Goal: Task Accomplishment & Management: Manage account settings

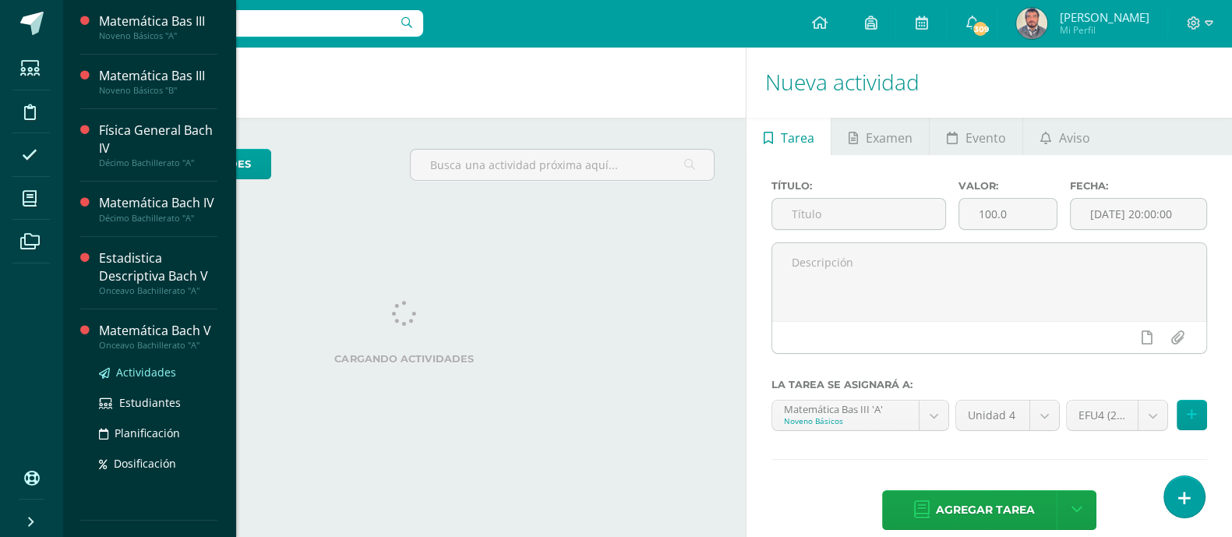
click at [132, 373] on span "Actividades" at bounding box center [146, 372] width 60 height 15
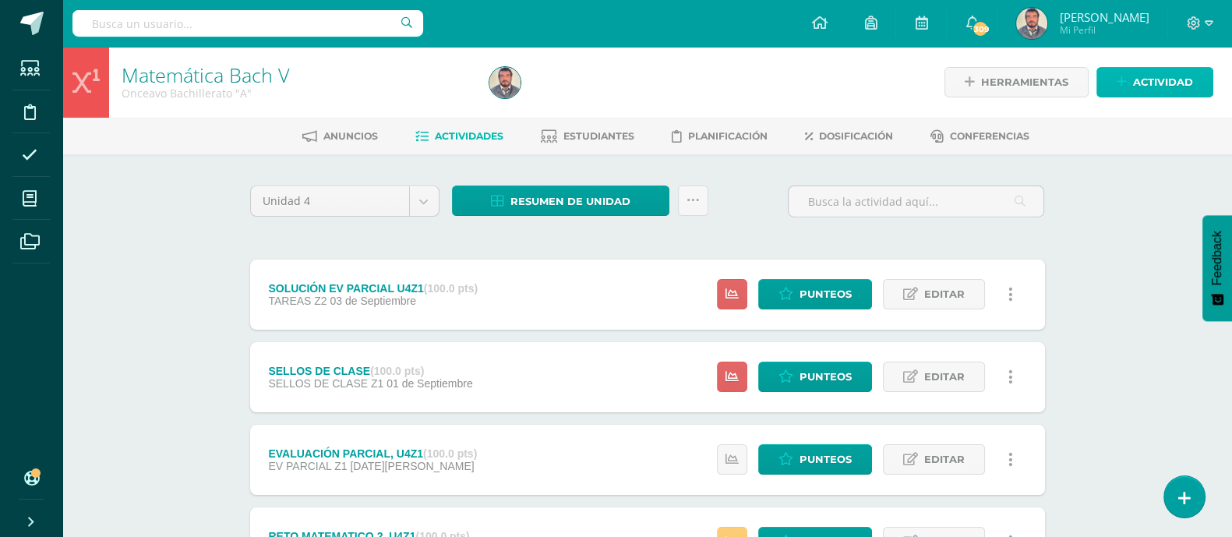
click at [1144, 85] on span "Actividad" at bounding box center [1163, 82] width 60 height 29
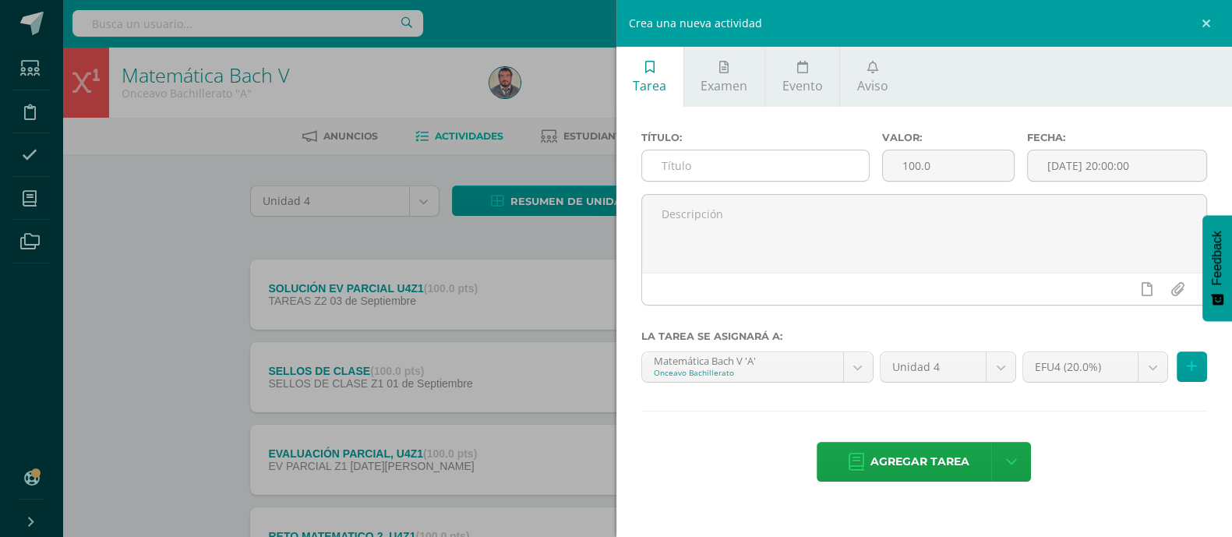
click at [667, 171] on input "text" at bounding box center [755, 165] width 227 height 30
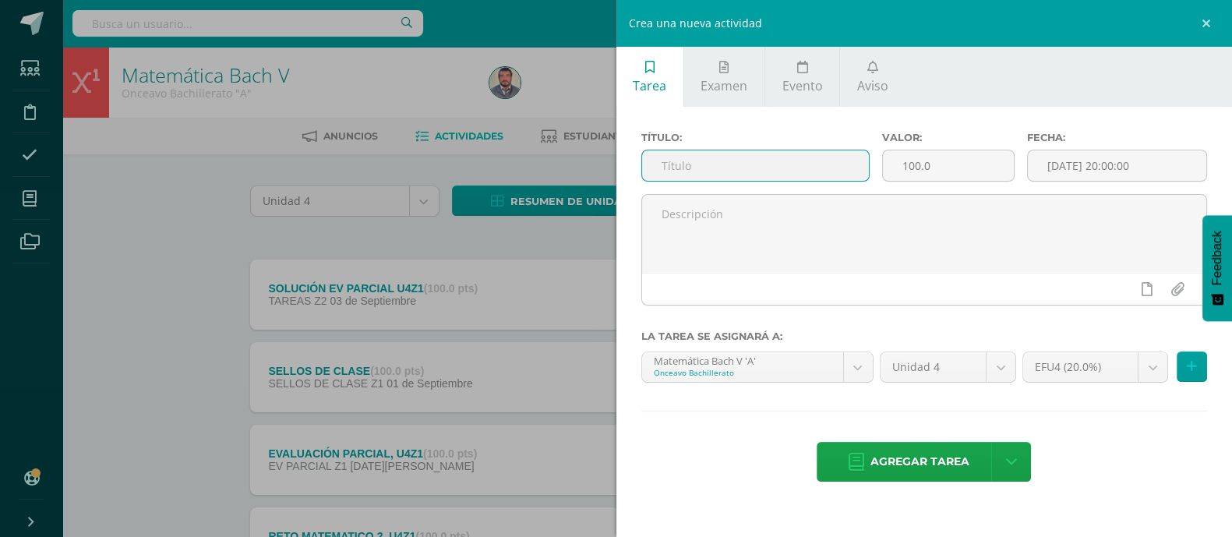
click at [669, 169] on input "text" at bounding box center [755, 165] width 227 height 30
type input "GEOMETRÍA. (TRIÁNGULOS)"
click at [1072, 171] on input "[DATE] 20:00:00" at bounding box center [1116, 165] width 179 height 30
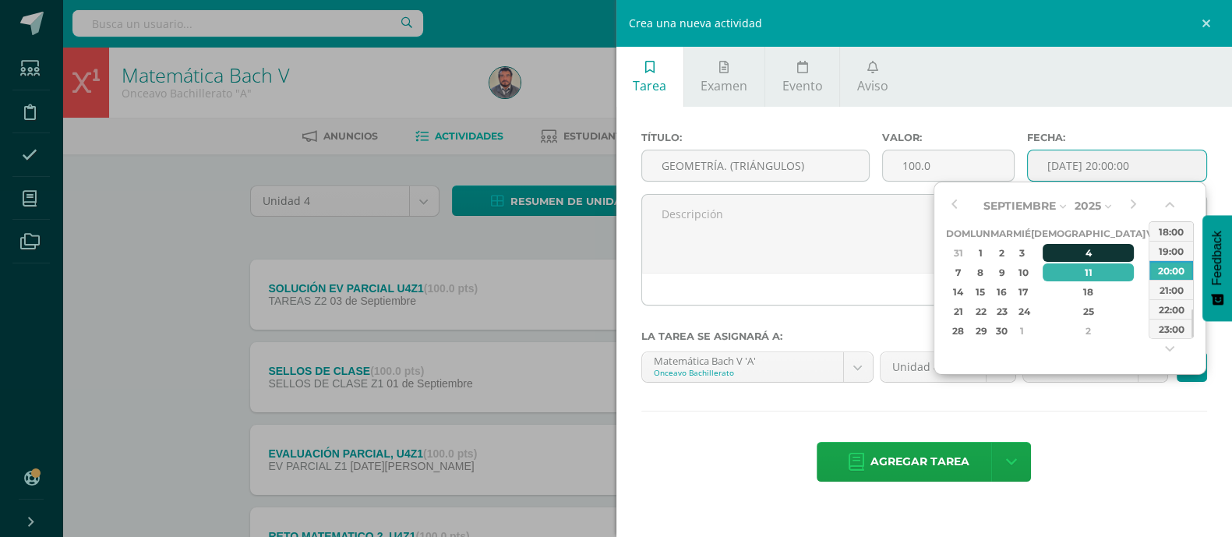
click at [1070, 251] on div "4" at bounding box center [1088, 253] width 92 height 18
click at [1168, 308] on div "22:00" at bounding box center [1171, 308] width 44 height 19
type input "2025-09-04 22:00"
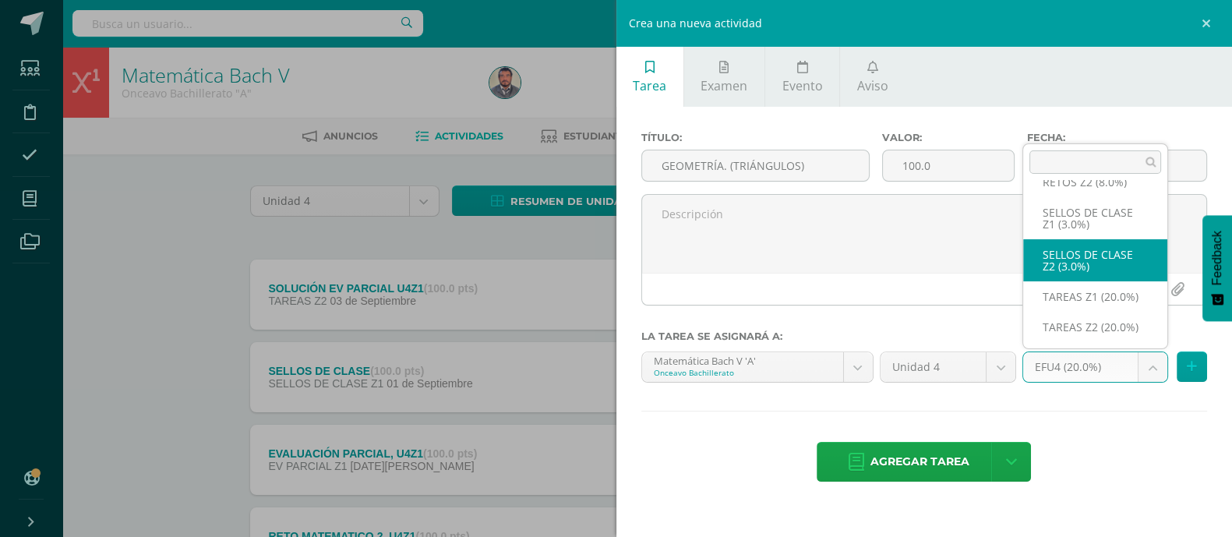
scroll to position [187, 0]
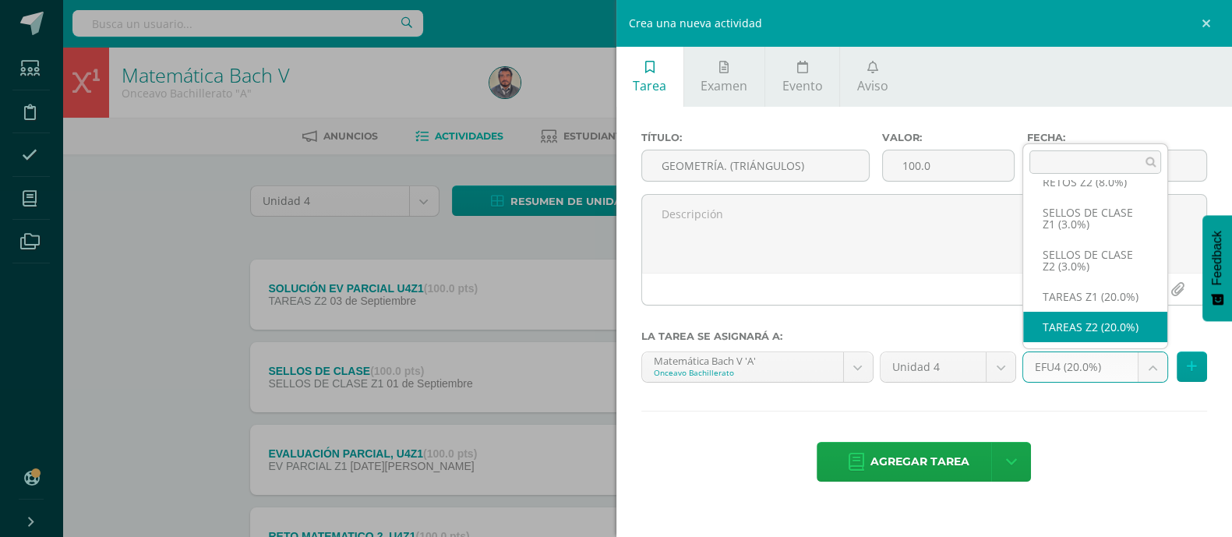
select select "30821"
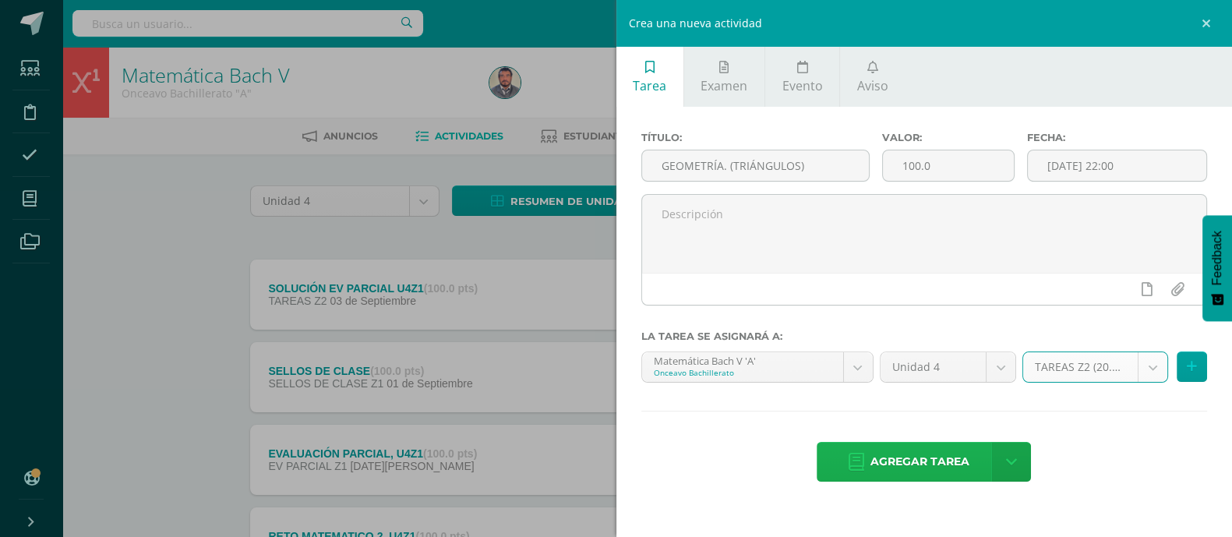
click at [951, 465] on span "Agregar tarea" at bounding box center [919, 461] width 99 height 38
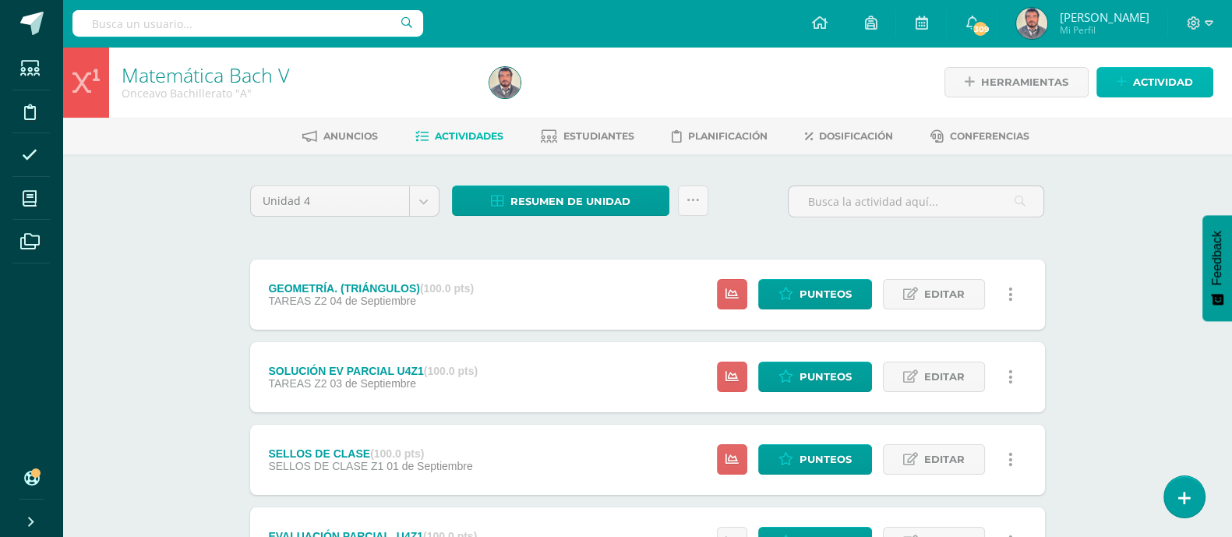
click at [1165, 83] on span "Actividad" at bounding box center [1163, 82] width 60 height 29
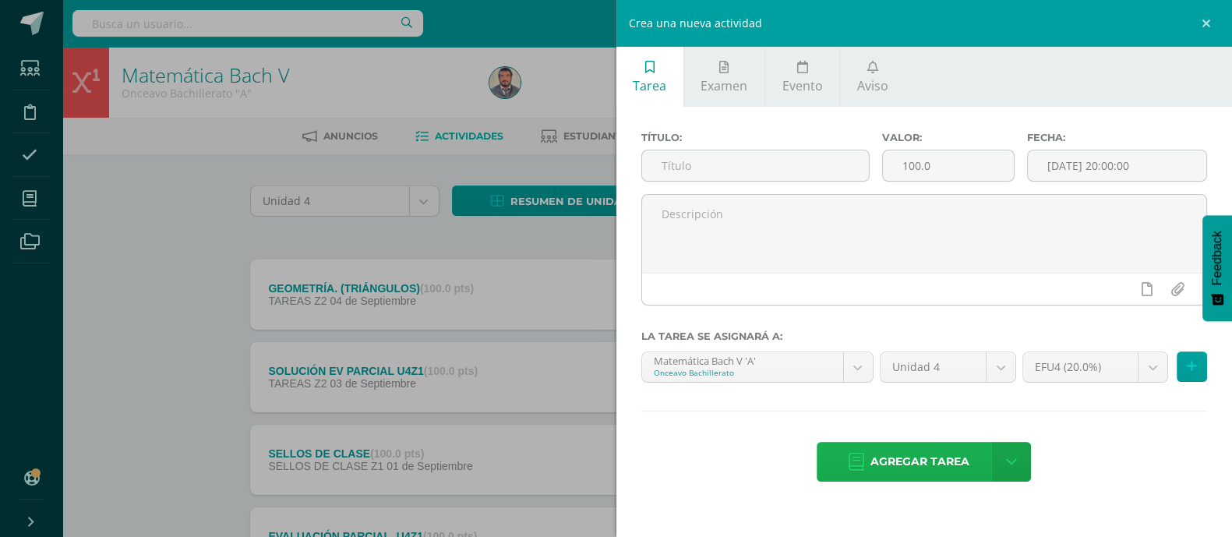
click at [915, 461] on span "Agregar tarea" at bounding box center [919, 461] width 99 height 38
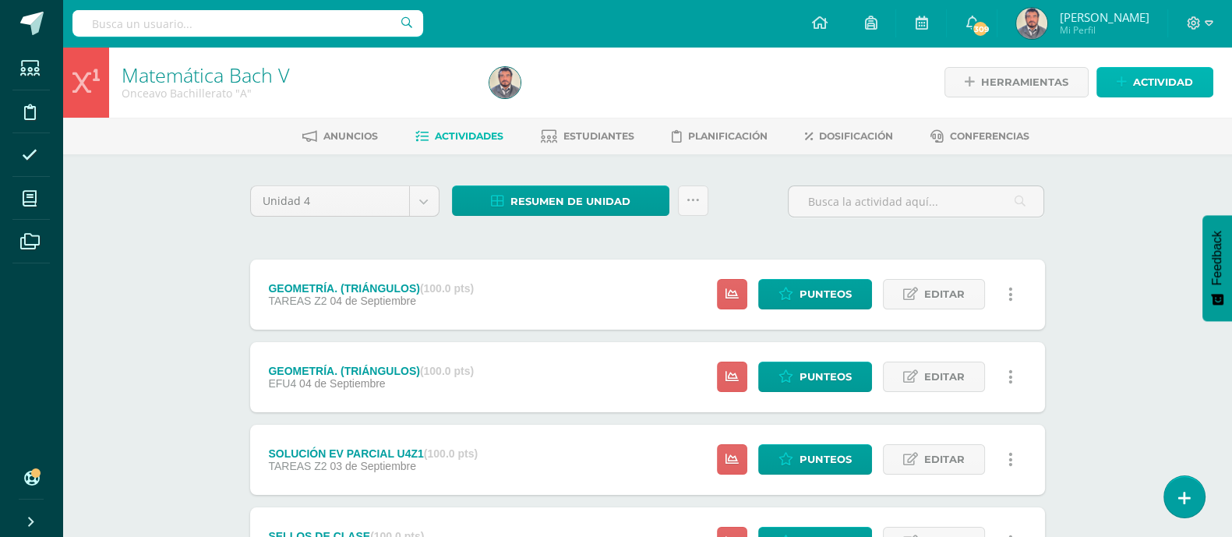
click at [1174, 79] on span "Actividad" at bounding box center [1163, 82] width 60 height 29
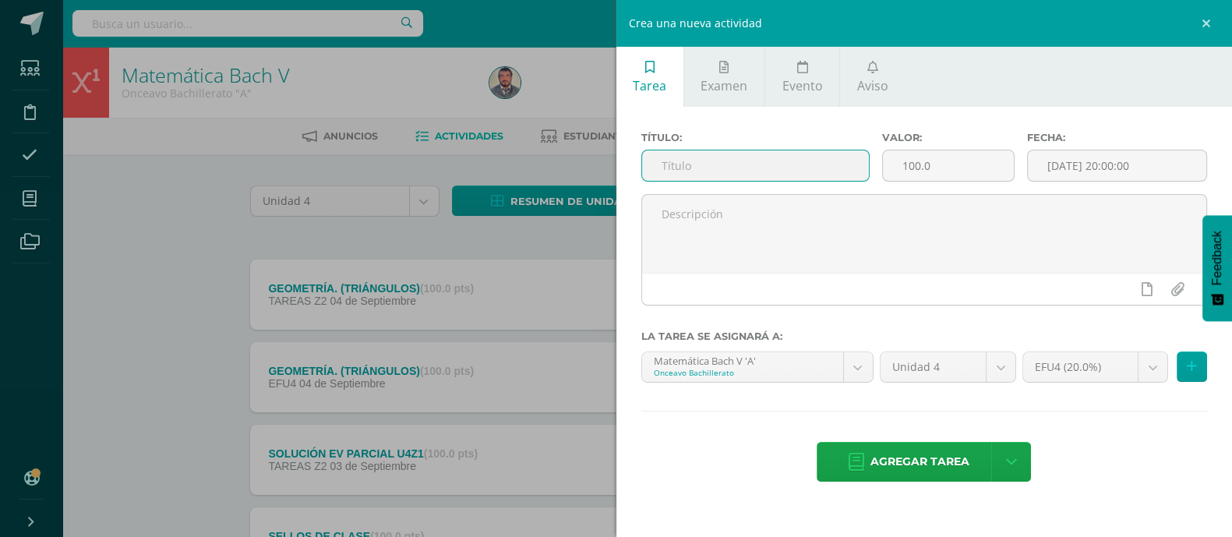
click at [666, 169] on input "text" at bounding box center [755, 165] width 227 height 30
type input "RETO MATEMÁTICO 1, U4Z2"
click at [1079, 164] on input "[DATE] 20:00:00" at bounding box center [1116, 165] width 179 height 30
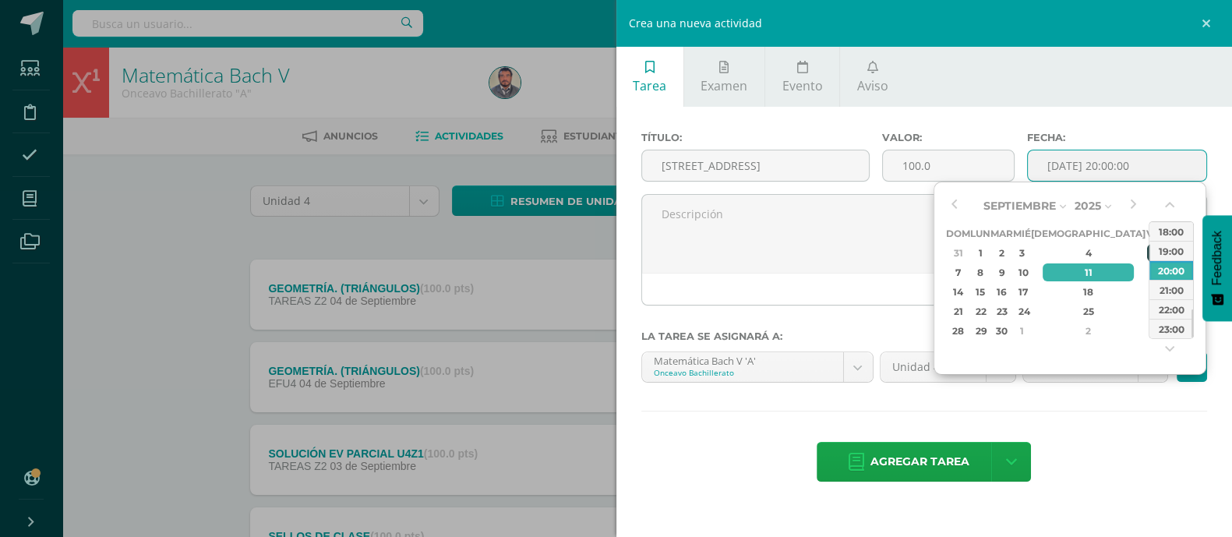
click at [1147, 252] on div "5" at bounding box center [1154, 253] width 14 height 18
click at [1170, 308] on div "22:00" at bounding box center [1171, 308] width 44 height 19
type input "2025-09-05 22:00"
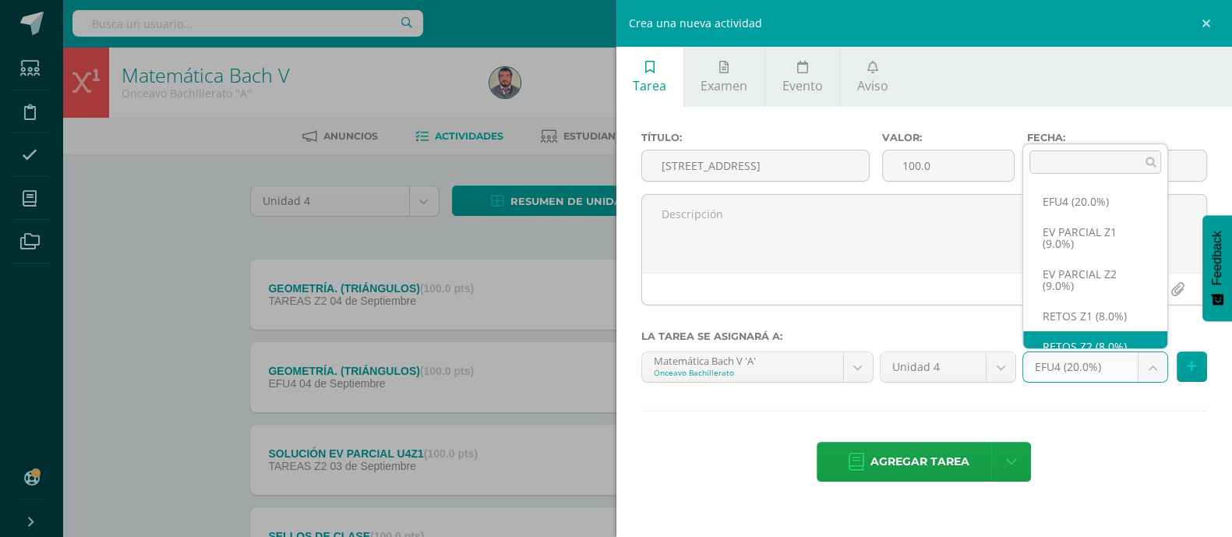
scroll to position [12, 0]
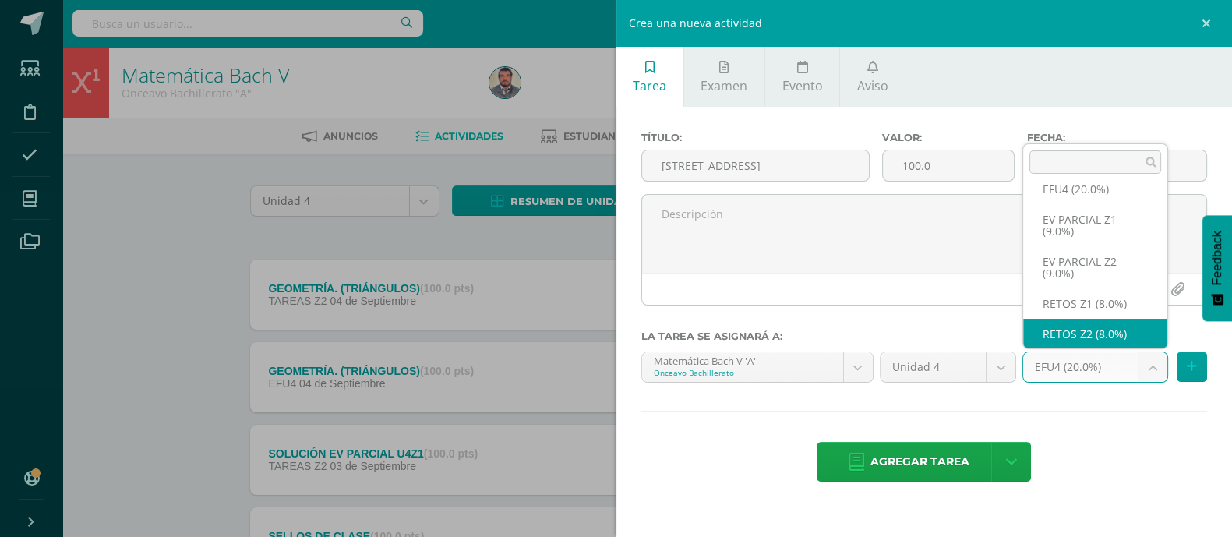
select select "30822"
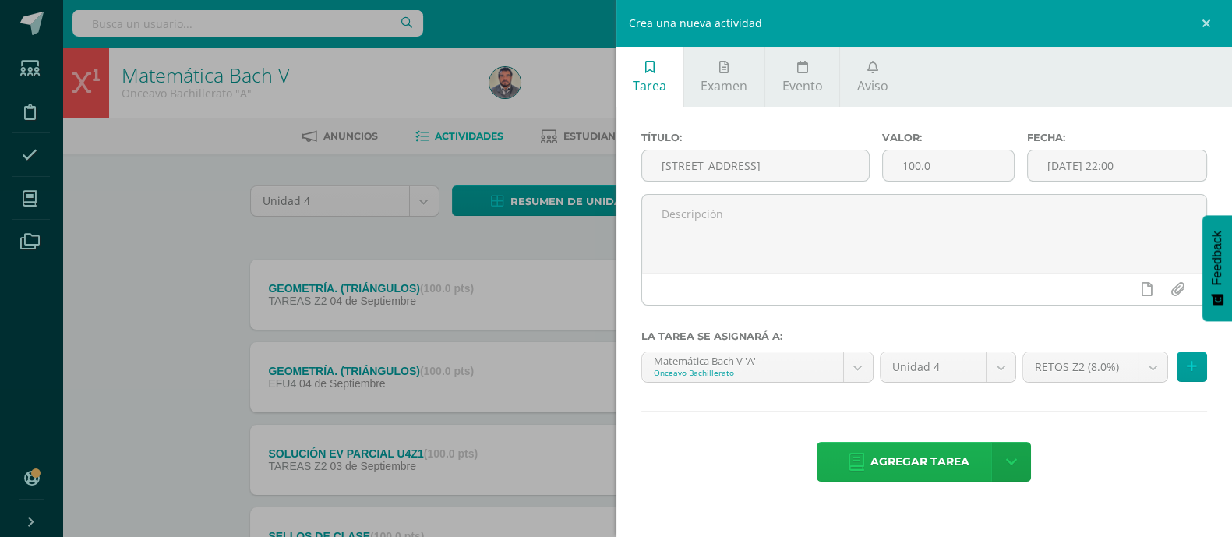
click at [917, 457] on span "Agregar tarea" at bounding box center [919, 461] width 99 height 38
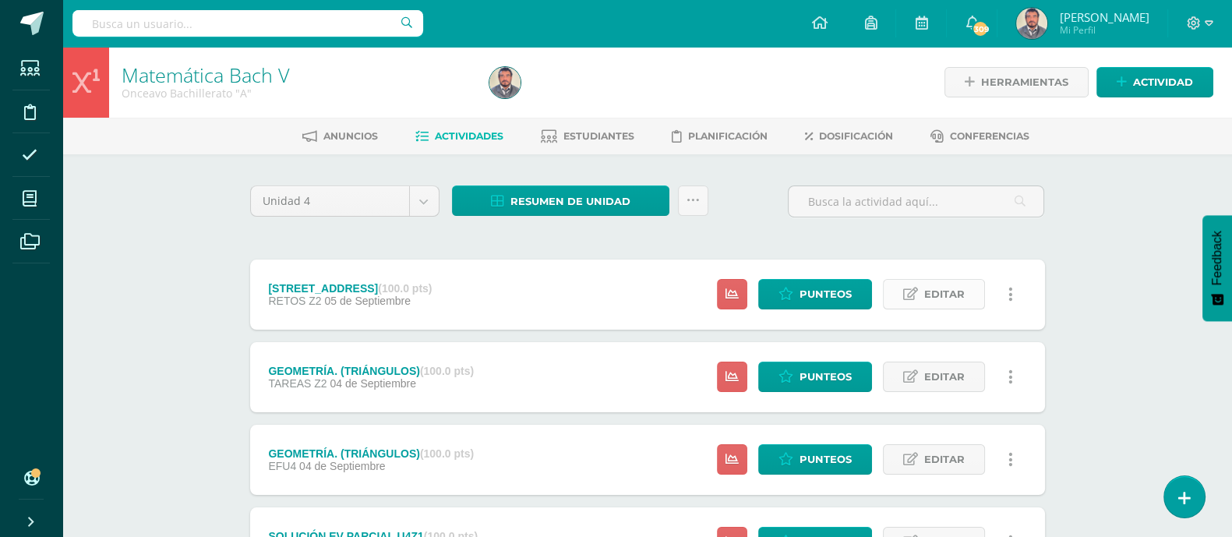
click at [936, 297] on span "Editar" at bounding box center [944, 294] width 41 height 29
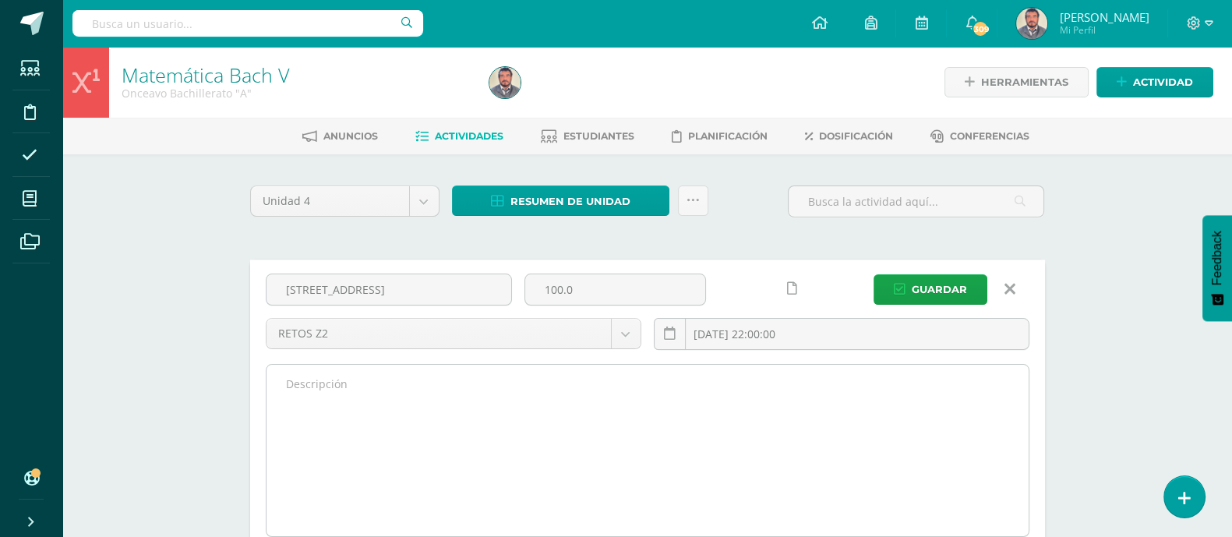
drag, startPoint x: 290, startPoint y: 382, endPoint x: 310, endPoint y: 407, distance: 31.5
click at [290, 383] on textarea at bounding box center [647, 450] width 762 height 171
paste textarea "No te niegues a hacer el bien a quien es debido cuando esté en tu mano el hacer…"
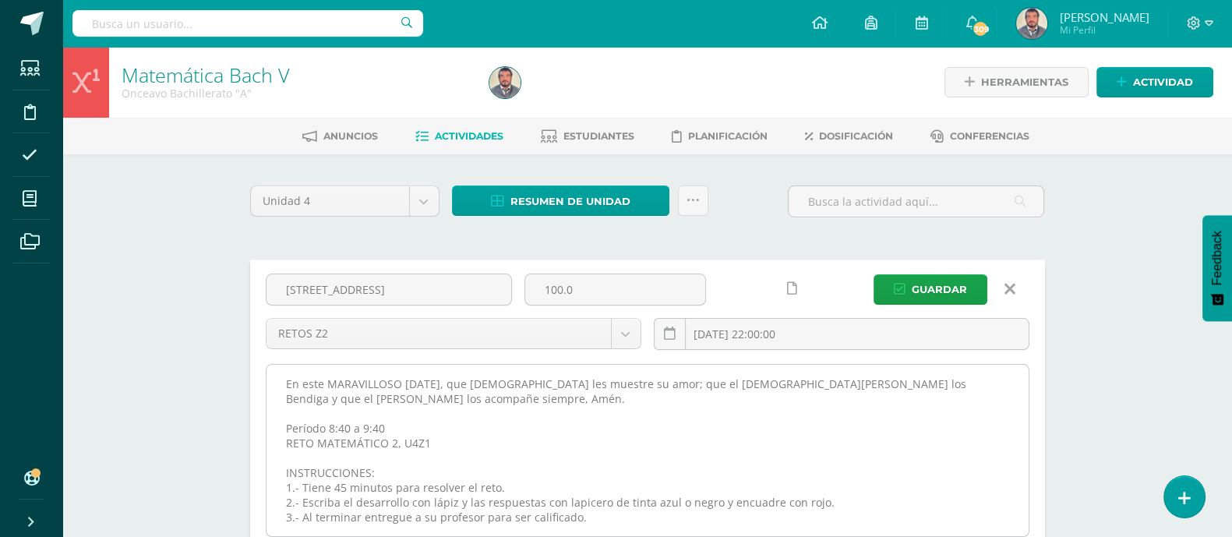
scroll to position [61, 0]
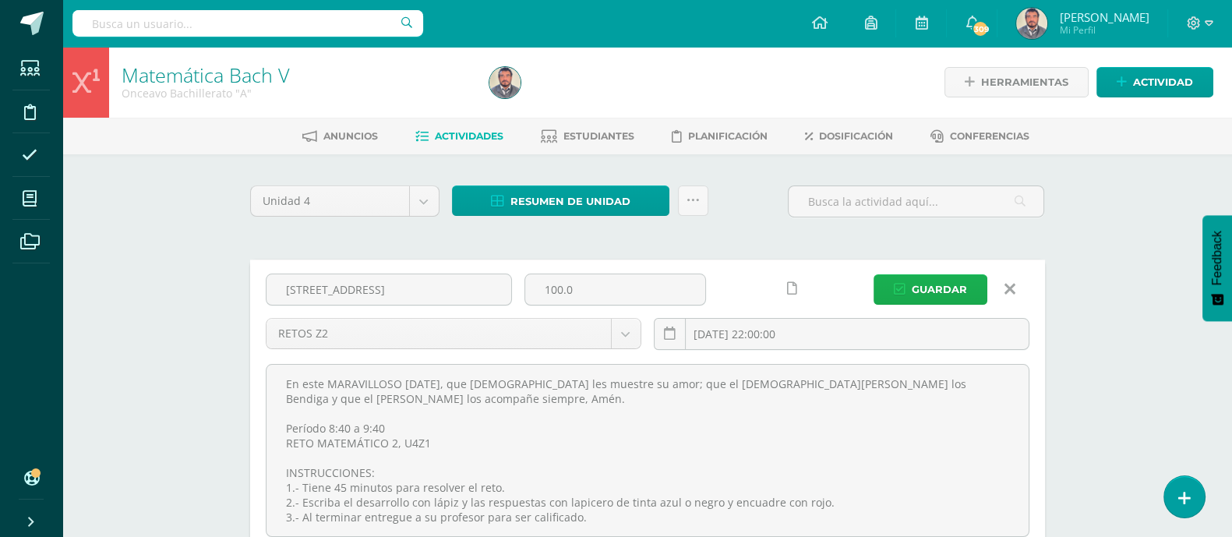
type textarea "No te niegues a hacer el bien a quien es debido cuando esté en tu mano el hacer…"
click at [946, 286] on span "Guardar" at bounding box center [938, 289] width 55 height 29
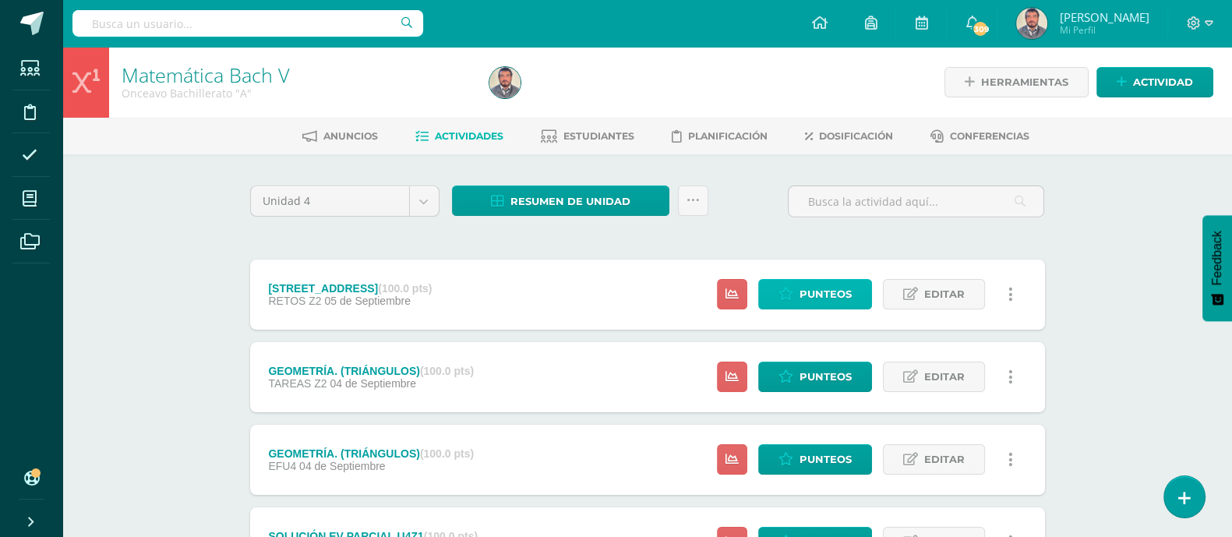
click at [818, 290] on span "Punteos" at bounding box center [825, 294] width 52 height 29
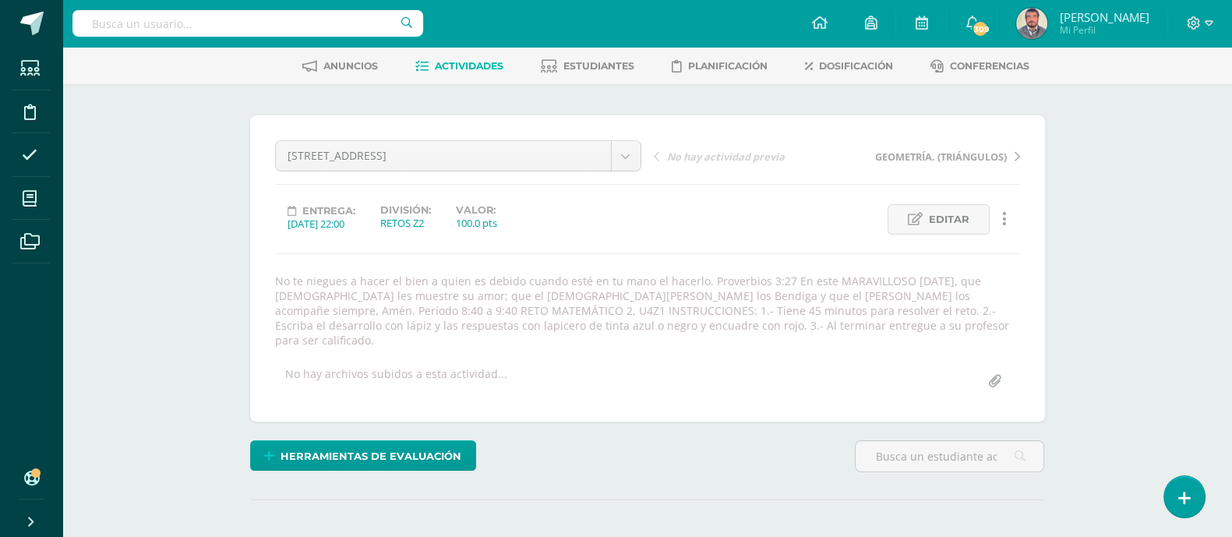
scroll to position [389, 0]
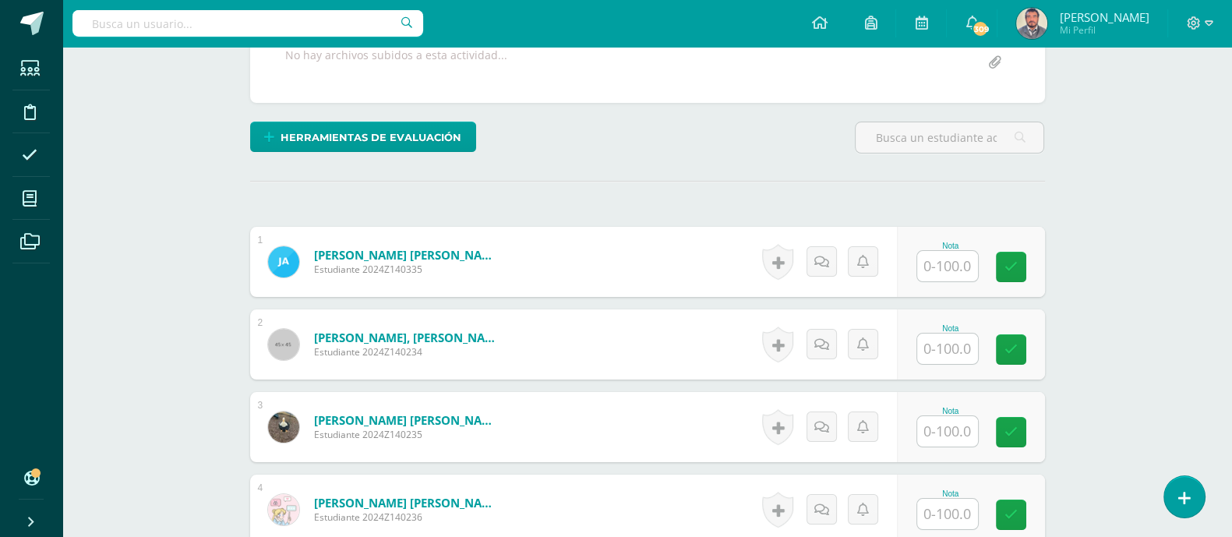
click at [950, 251] on input "text" at bounding box center [947, 266] width 61 height 30
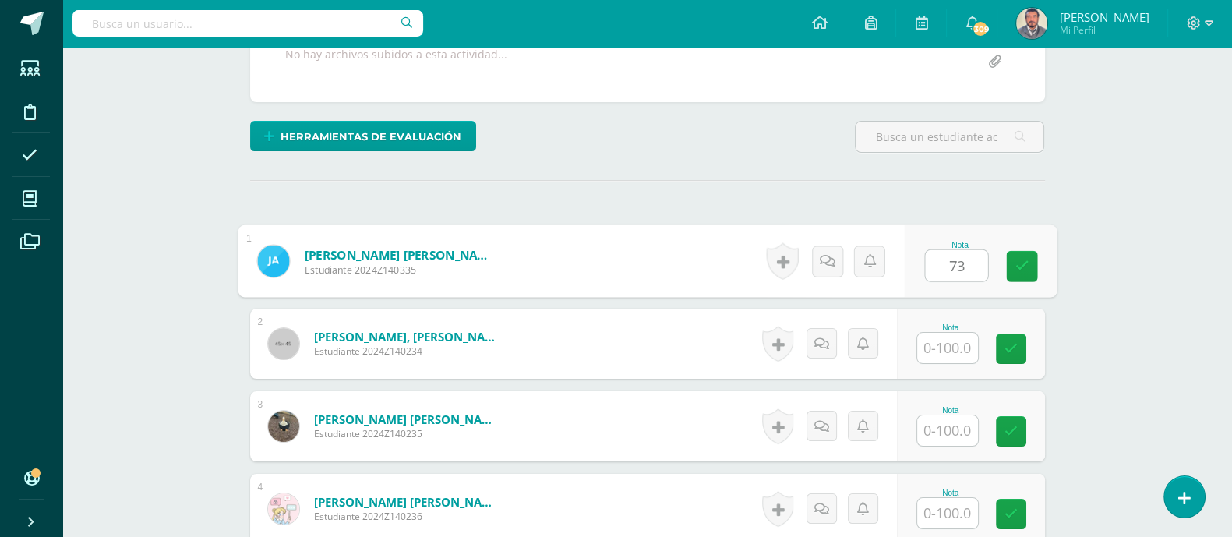
type input "73"
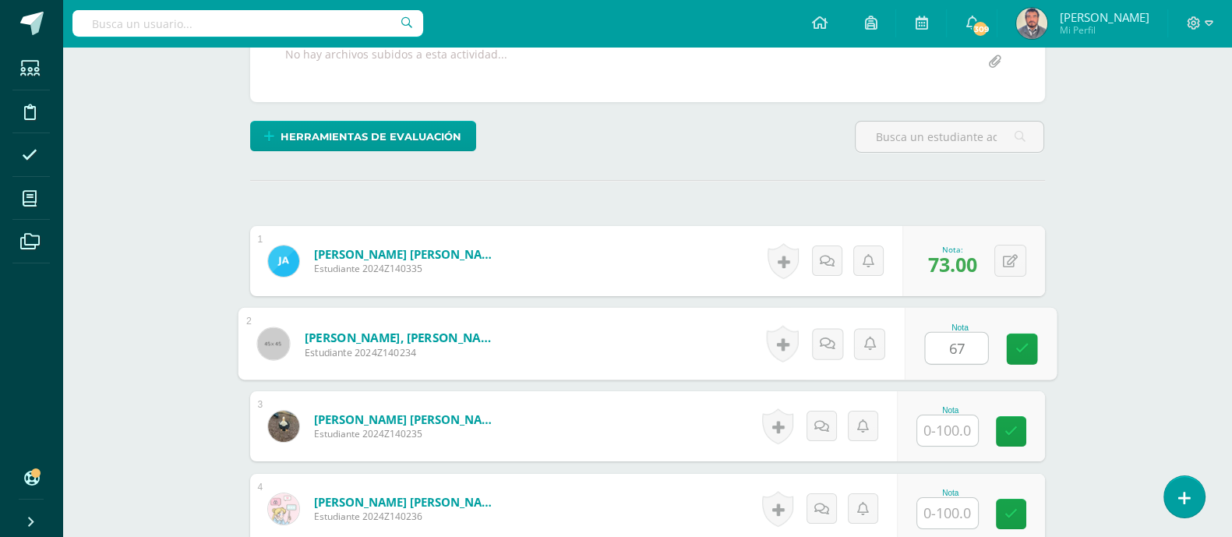
scroll to position [390, 0]
type input "67"
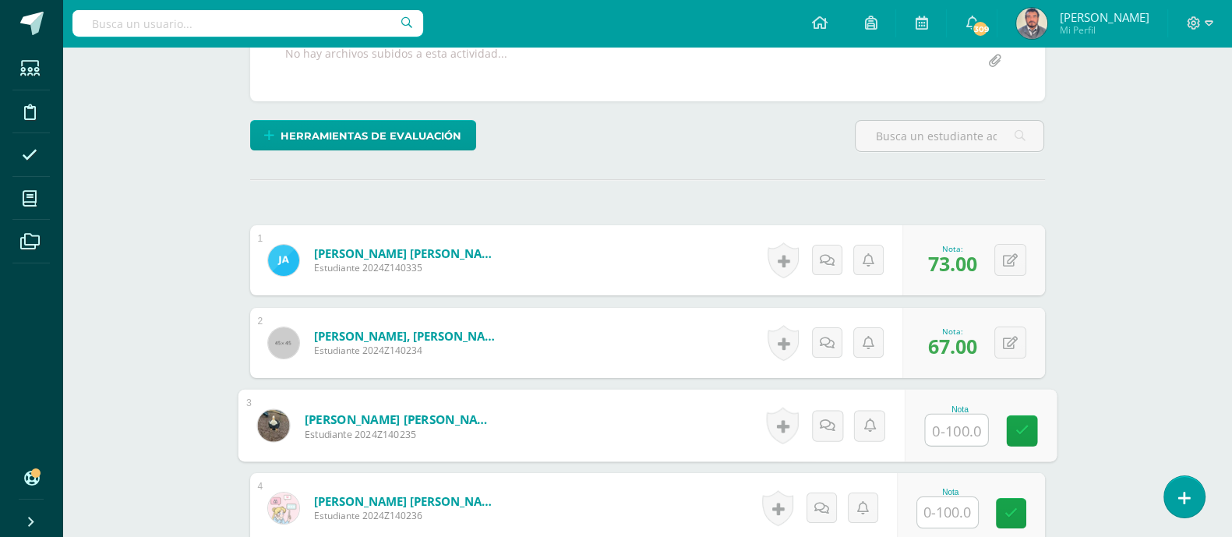
scroll to position [391, 0]
type input "73"
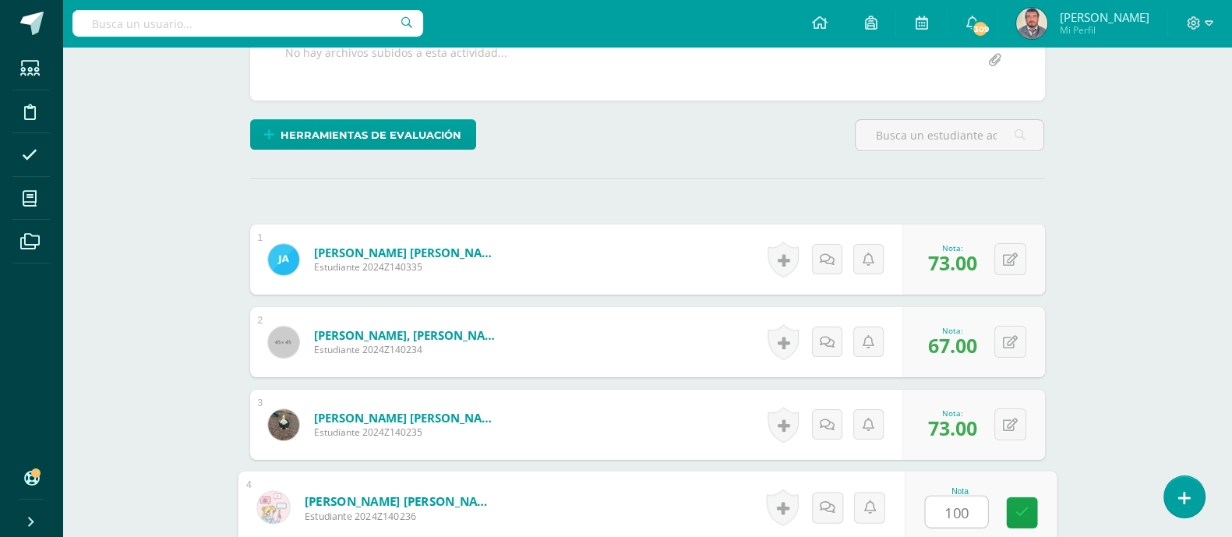
type input "100"
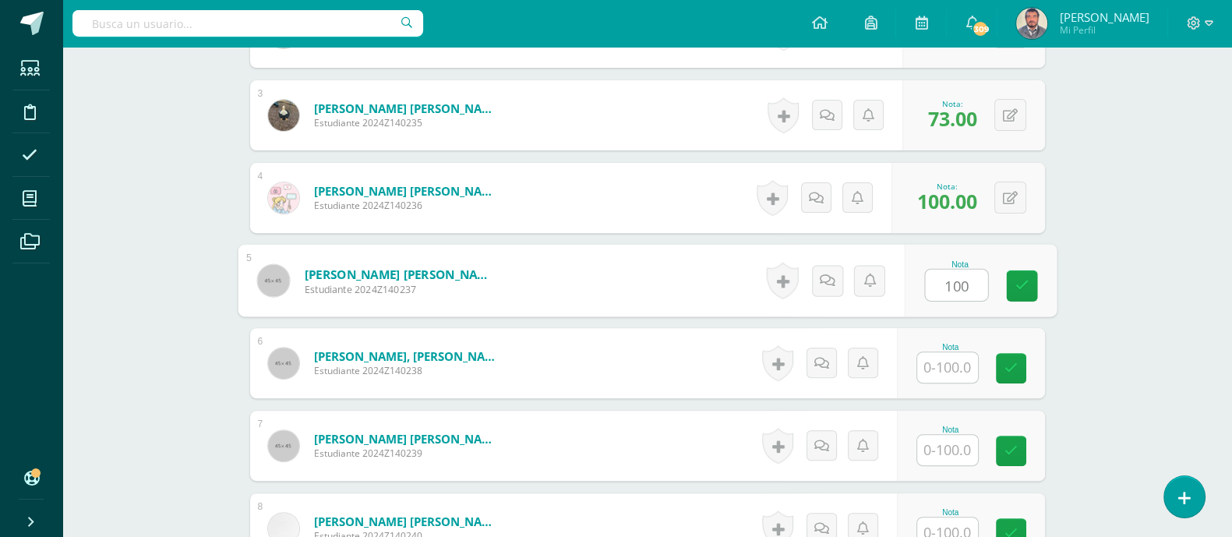
type input "100"
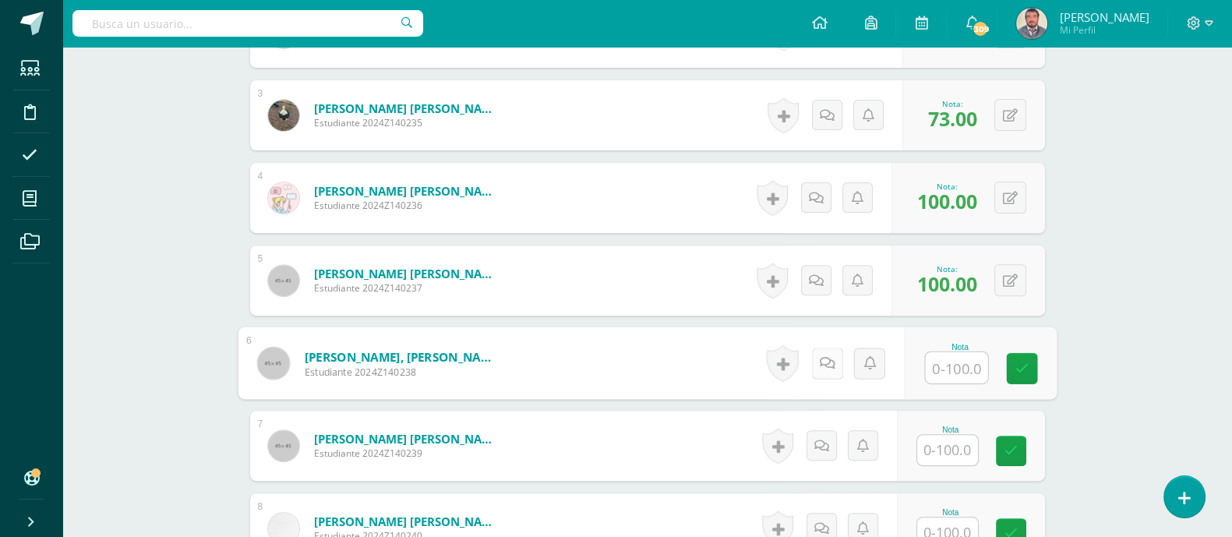
click at [823, 356] on icon at bounding box center [827, 362] width 16 height 13
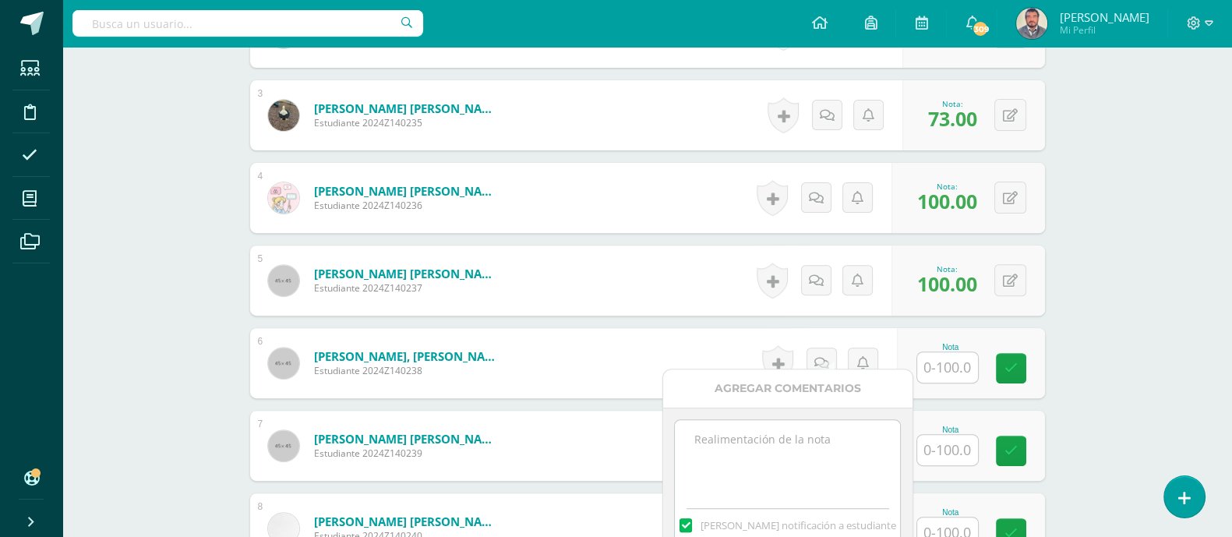
click at [710, 437] on textarea at bounding box center [787, 459] width 225 height 78
type textarea "No realizó el reto el viernes 05/09/25 por enfermedad. Lo resolverá el martes 1…"
click at [943, 352] on input "text" at bounding box center [947, 367] width 61 height 30
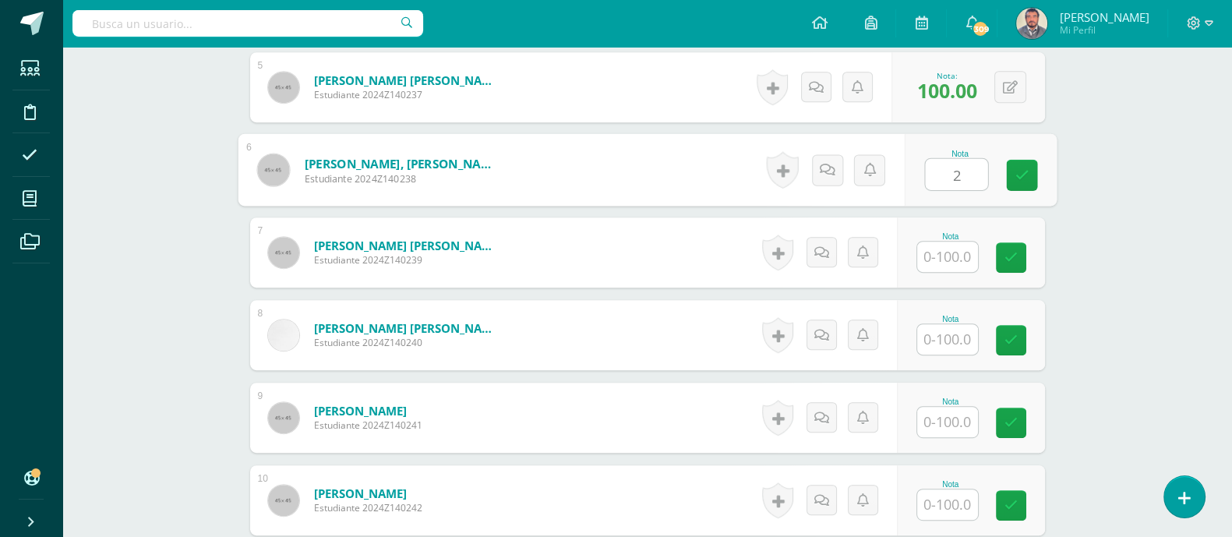
scroll to position [895, 0]
type input "2"
click at [837, 161] on link at bounding box center [826, 168] width 31 height 31
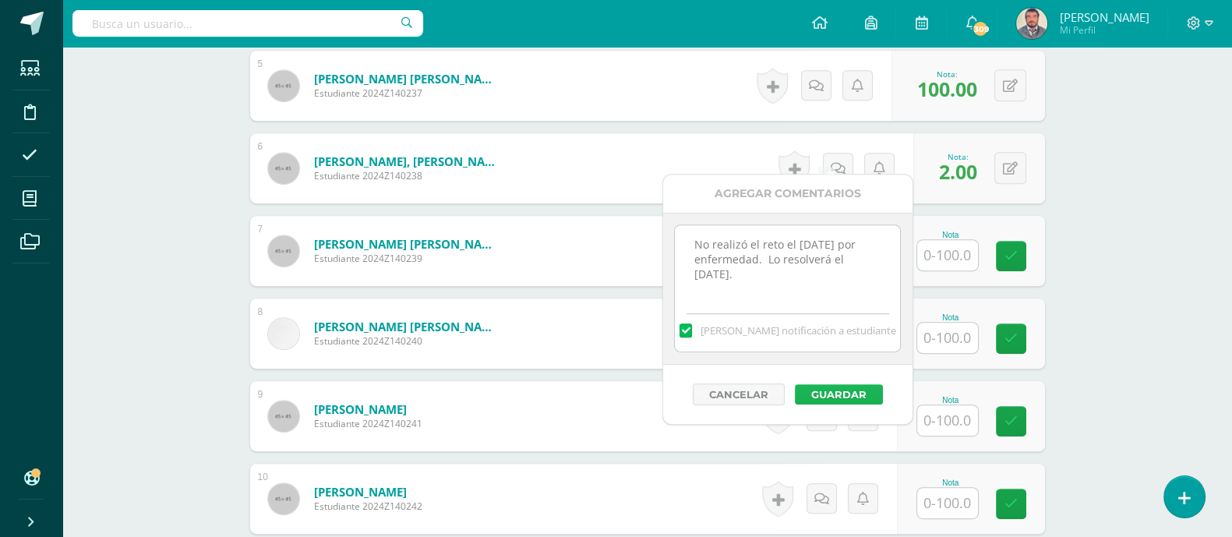
click at [837, 395] on button "Guardar" at bounding box center [839, 394] width 88 height 20
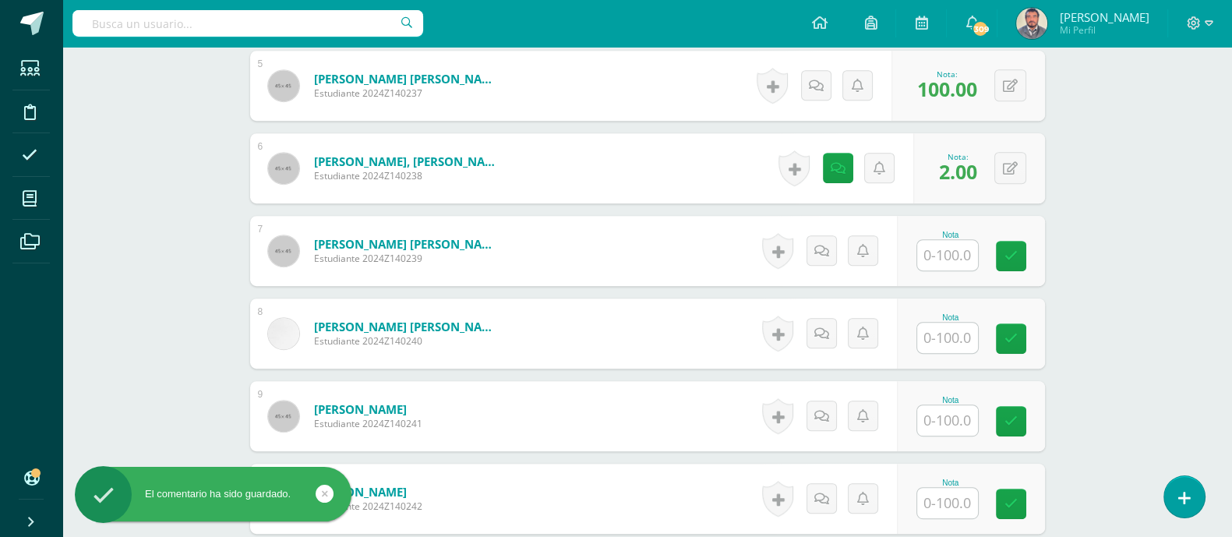
click at [953, 241] on input "text" at bounding box center [947, 255] width 61 height 30
type input "80"
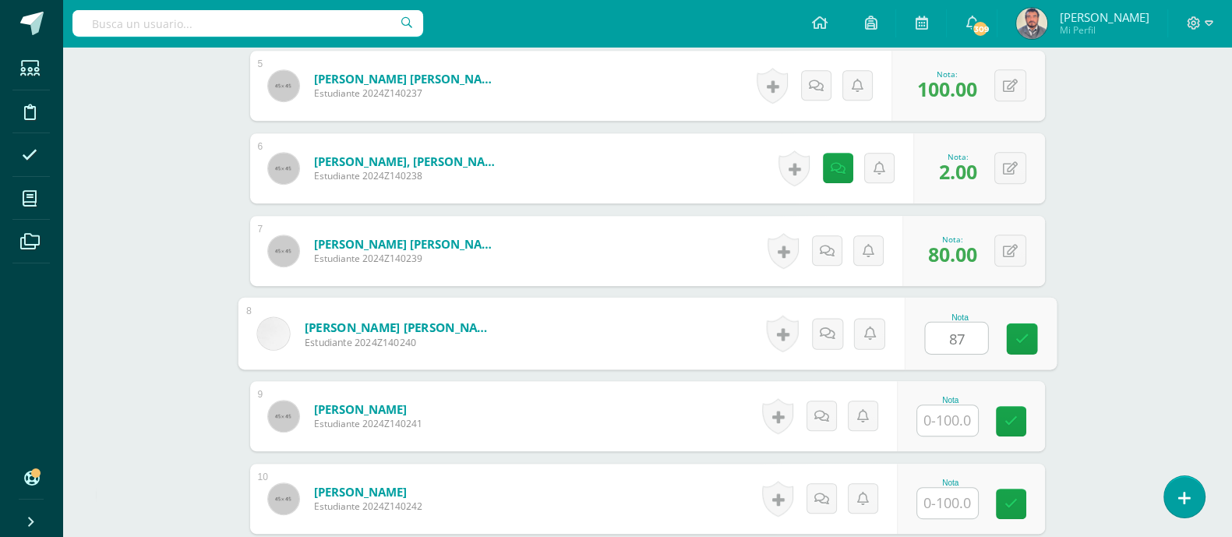
type input "87"
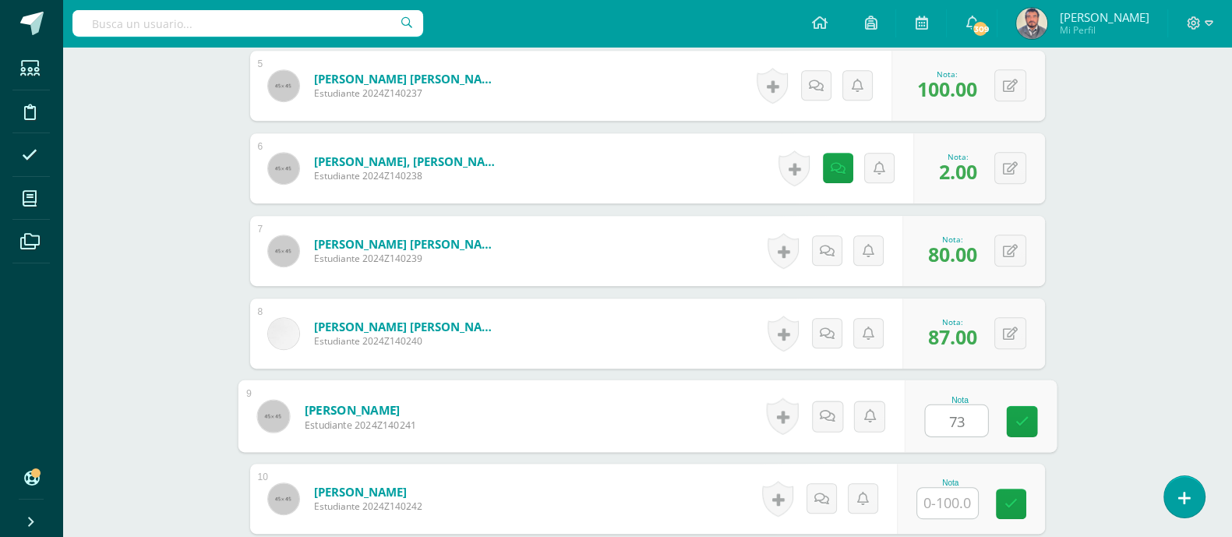
type input "73"
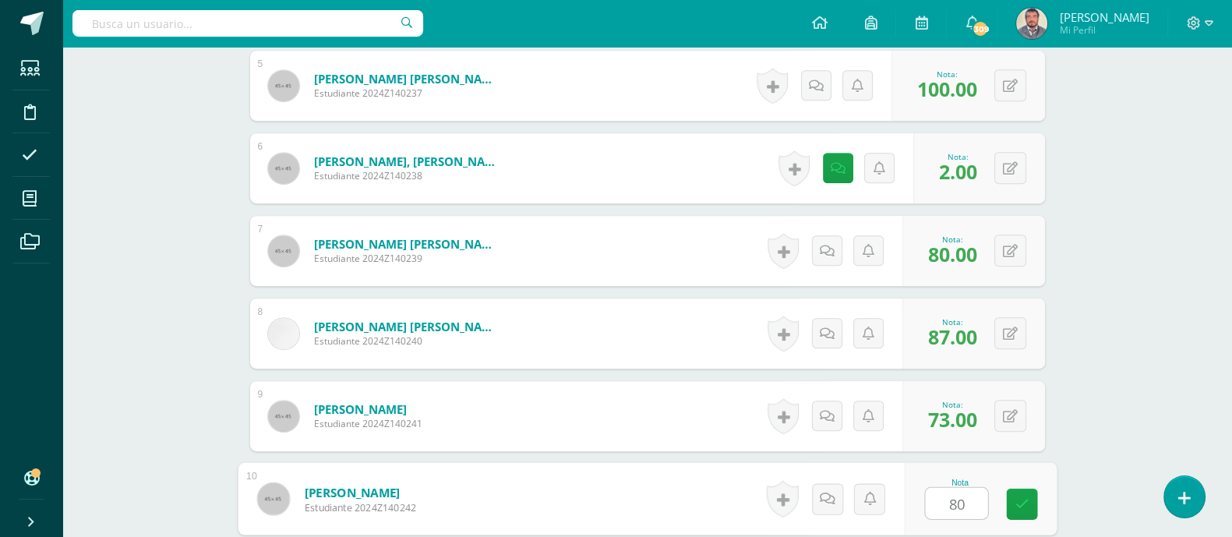
type input "80"
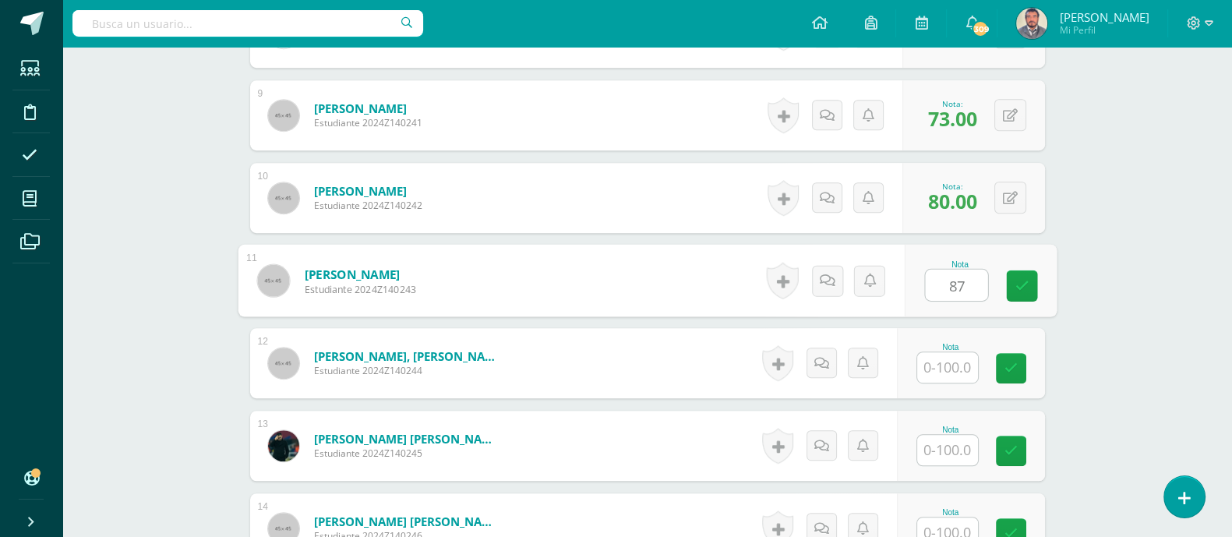
type input "87"
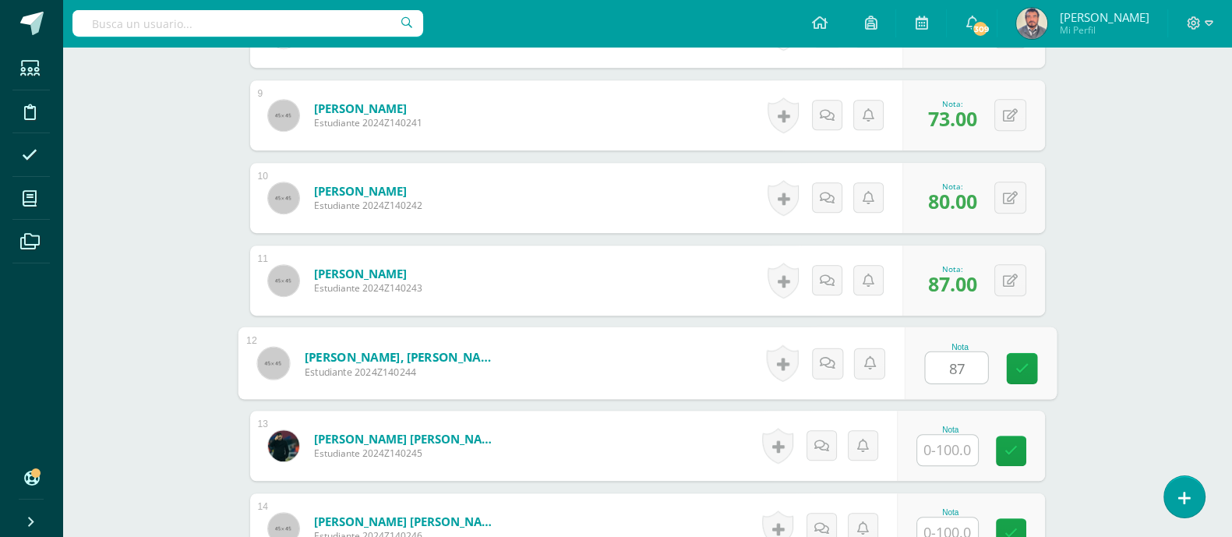
type input "87"
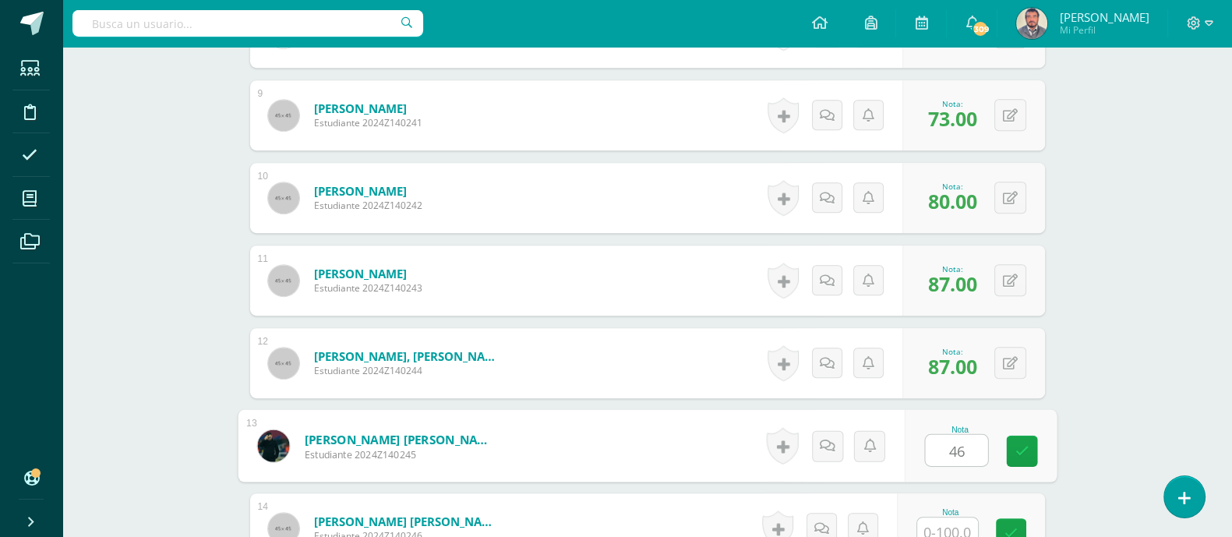
type input "46"
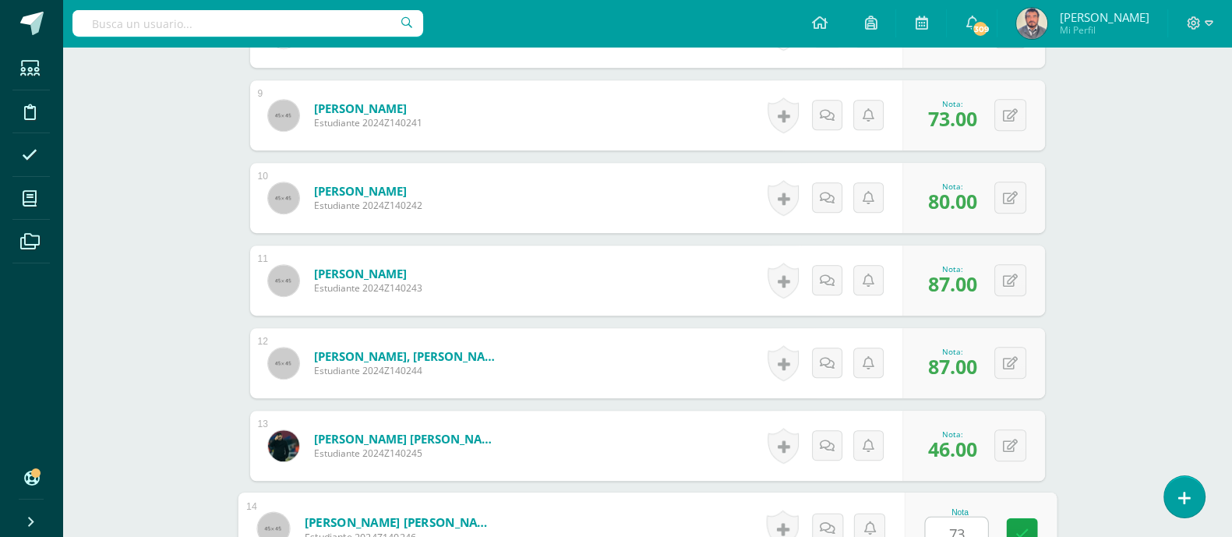
type input "73"
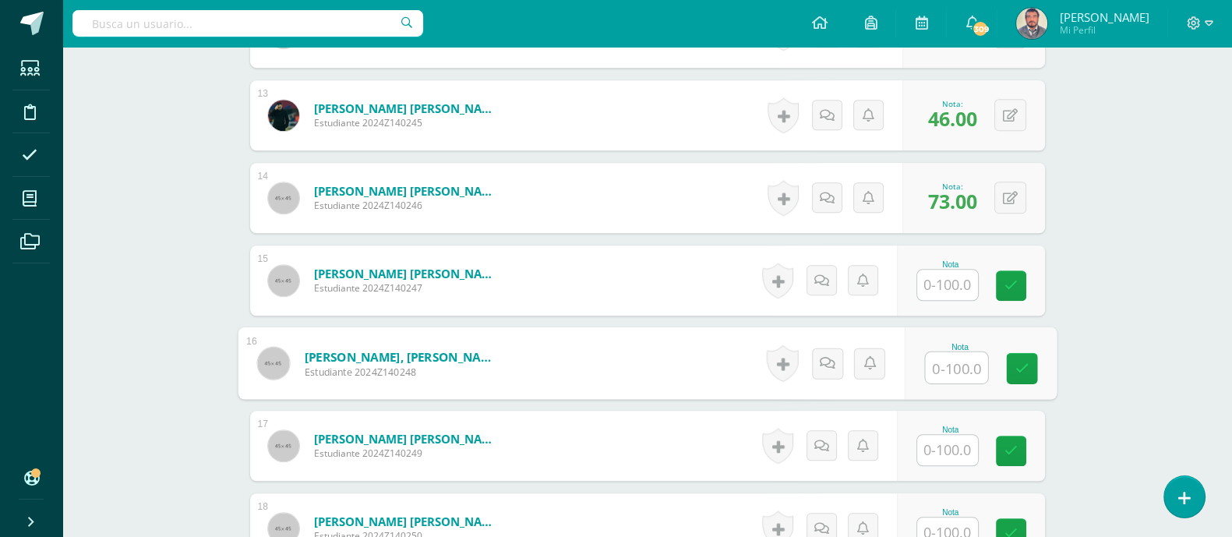
click at [942, 352] on input "text" at bounding box center [956, 367] width 62 height 31
type input "83"
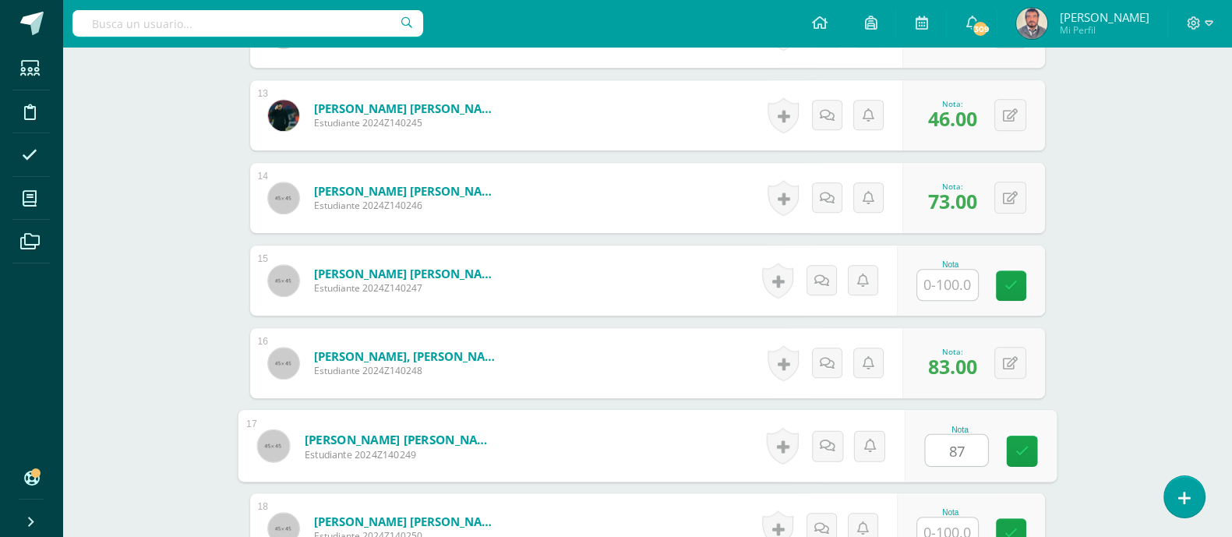
type input "87"
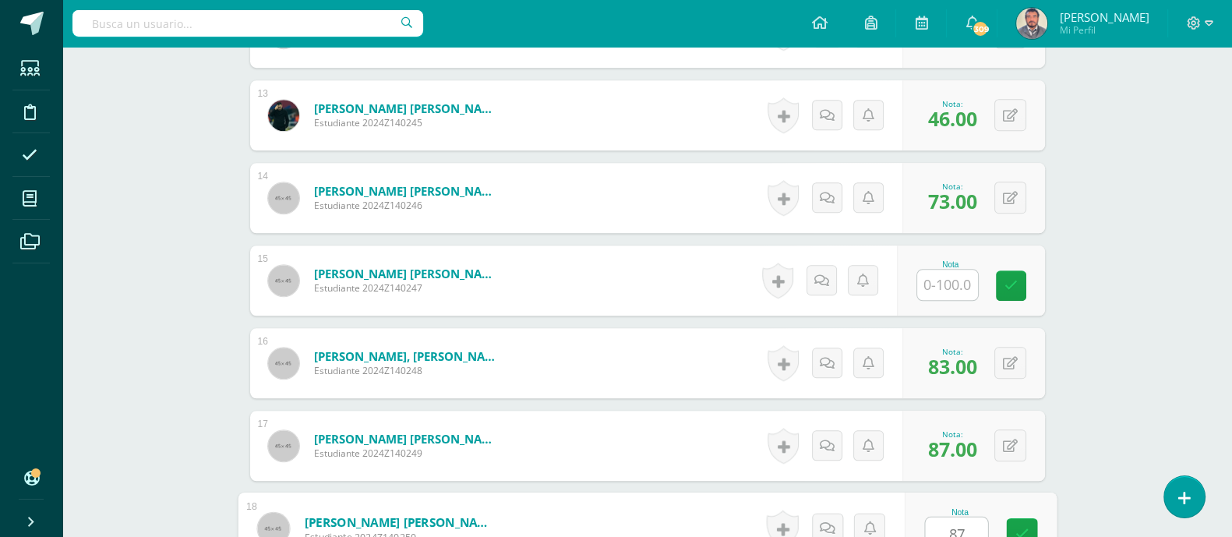
type input "87"
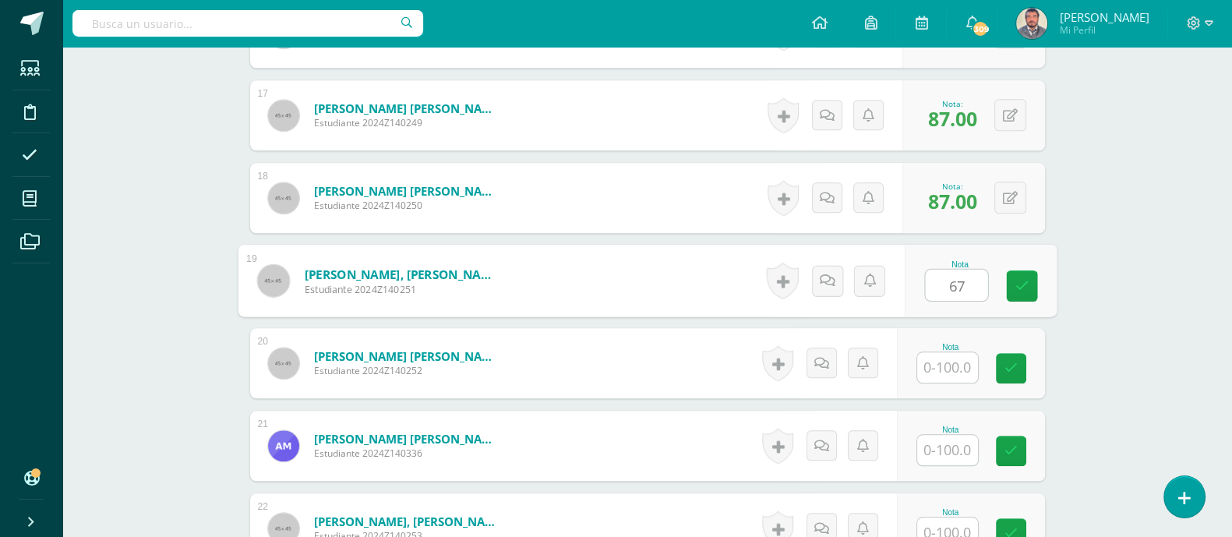
type input "67"
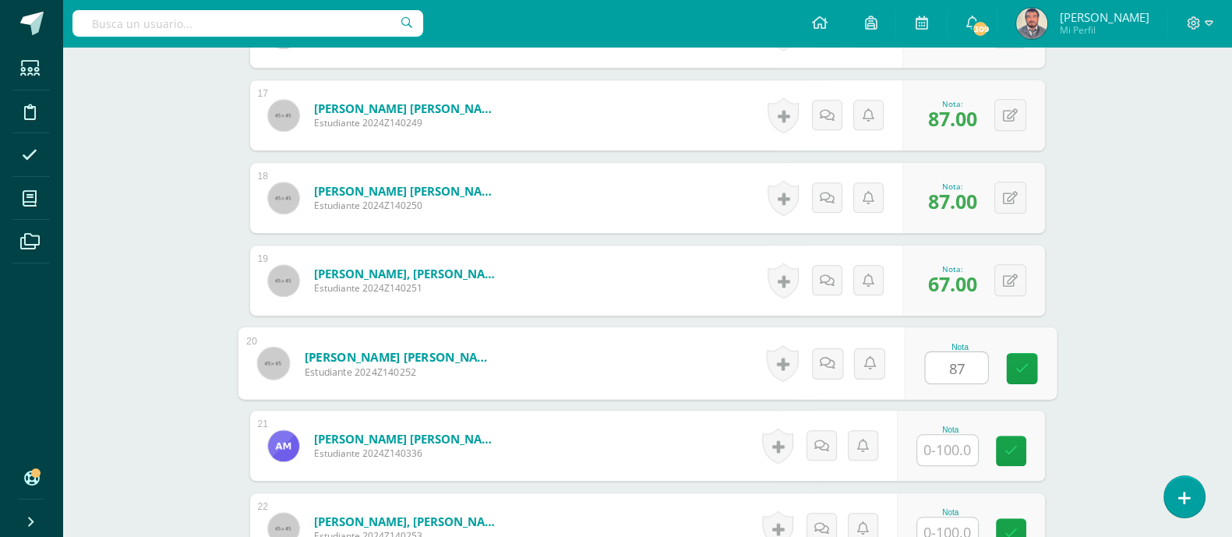
type input "87"
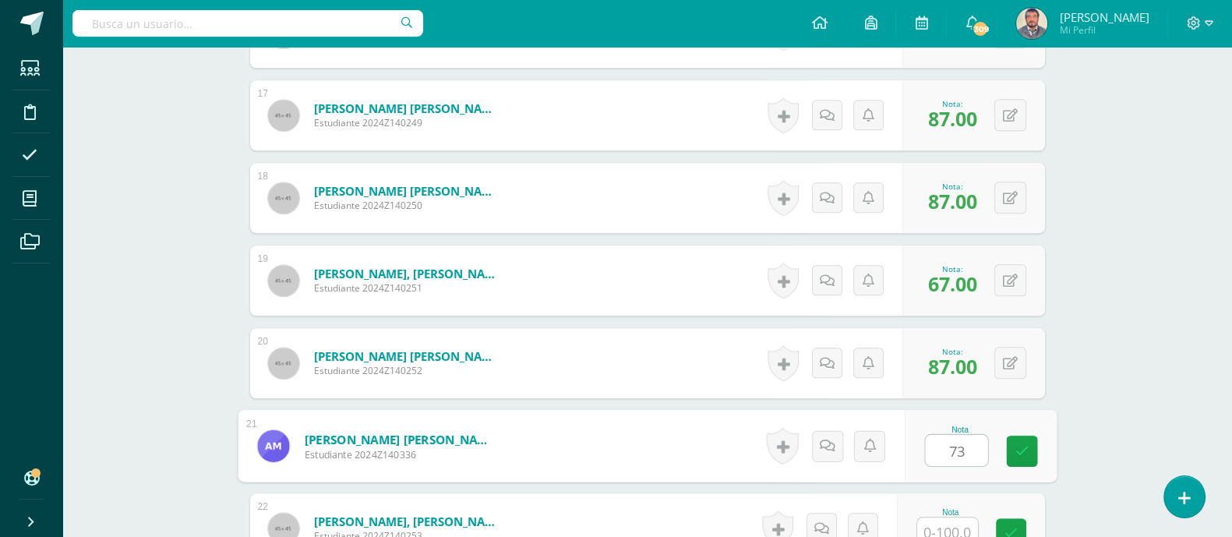
type input "73"
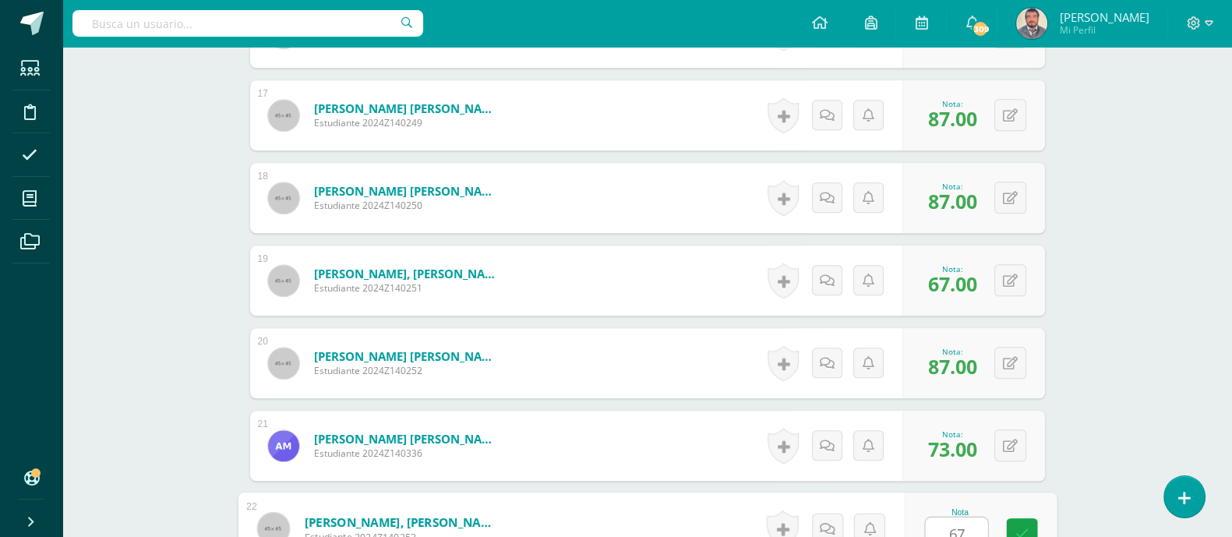
type input "67"
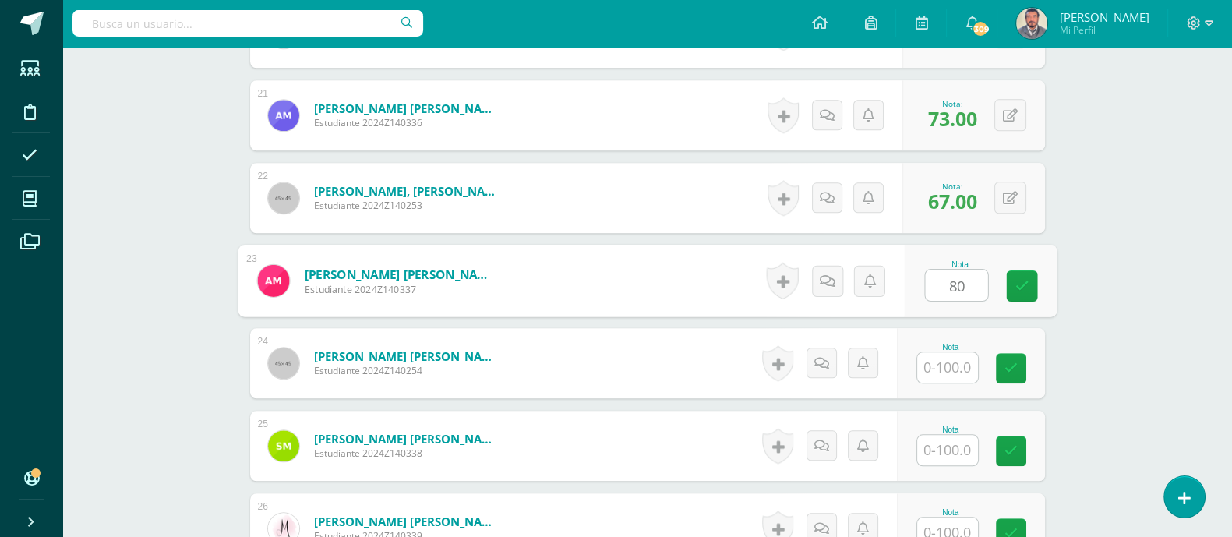
type input "80"
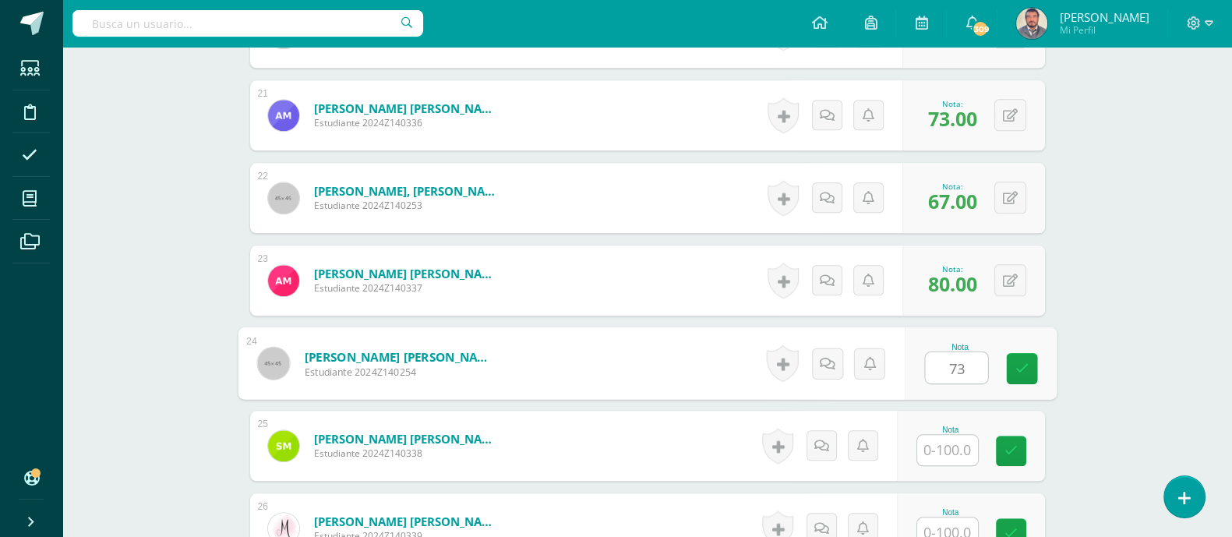
type input "73"
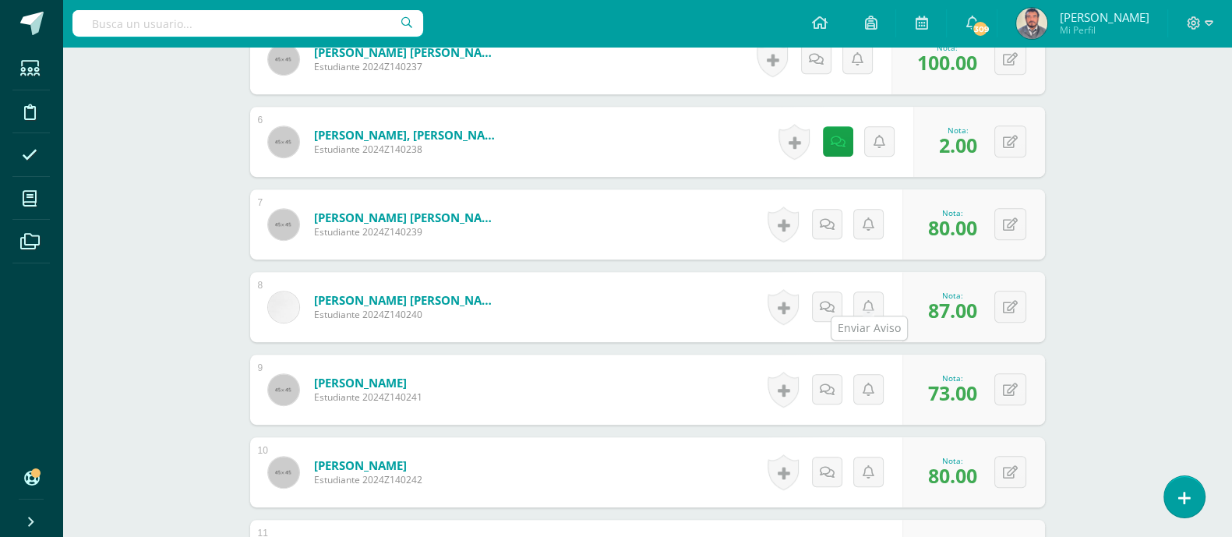
scroll to position [921, 0]
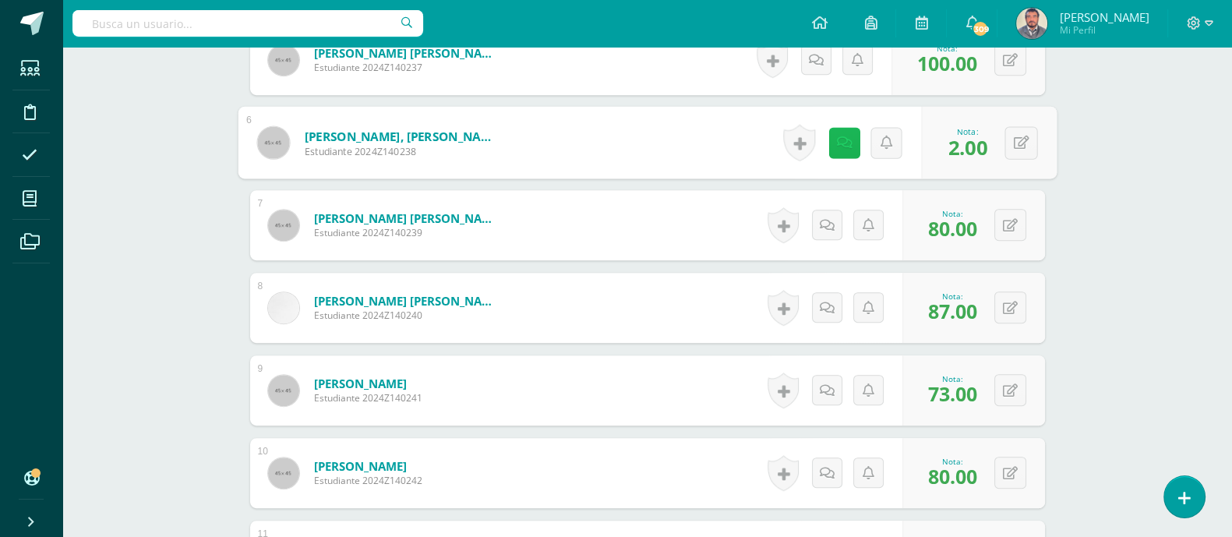
click at [844, 136] on icon at bounding box center [844, 142] width 16 height 13
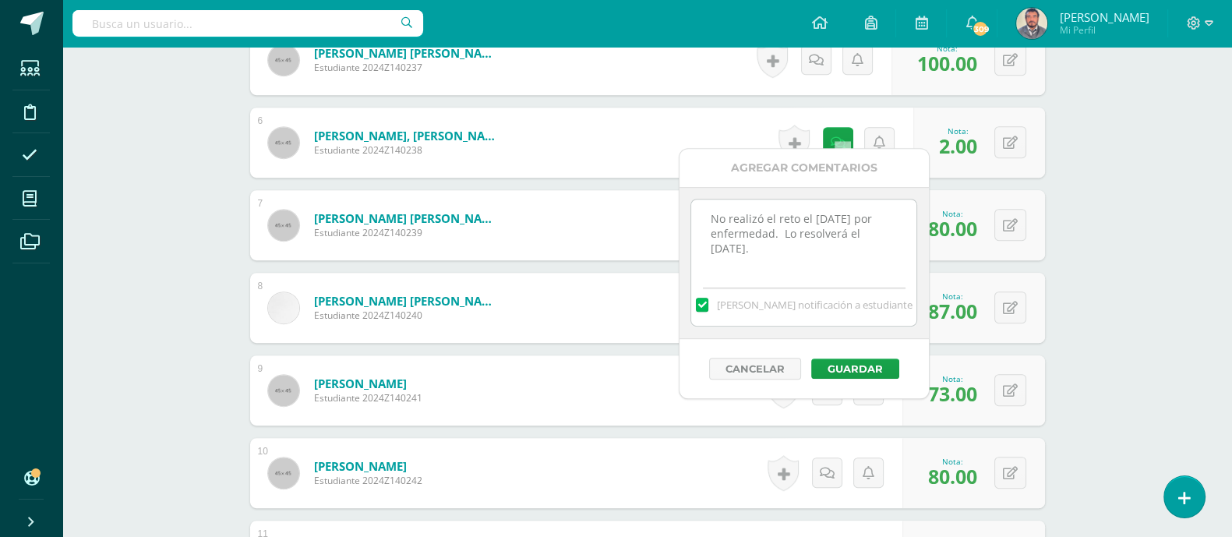
drag, startPoint x: 713, startPoint y: 220, endPoint x: 803, endPoint y: 251, distance: 95.6
click at [803, 251] on textarea "No realizó el reto el viernes 05/09/25 por enfermedad. Lo resolverá el martes 1…" at bounding box center [803, 238] width 225 height 78
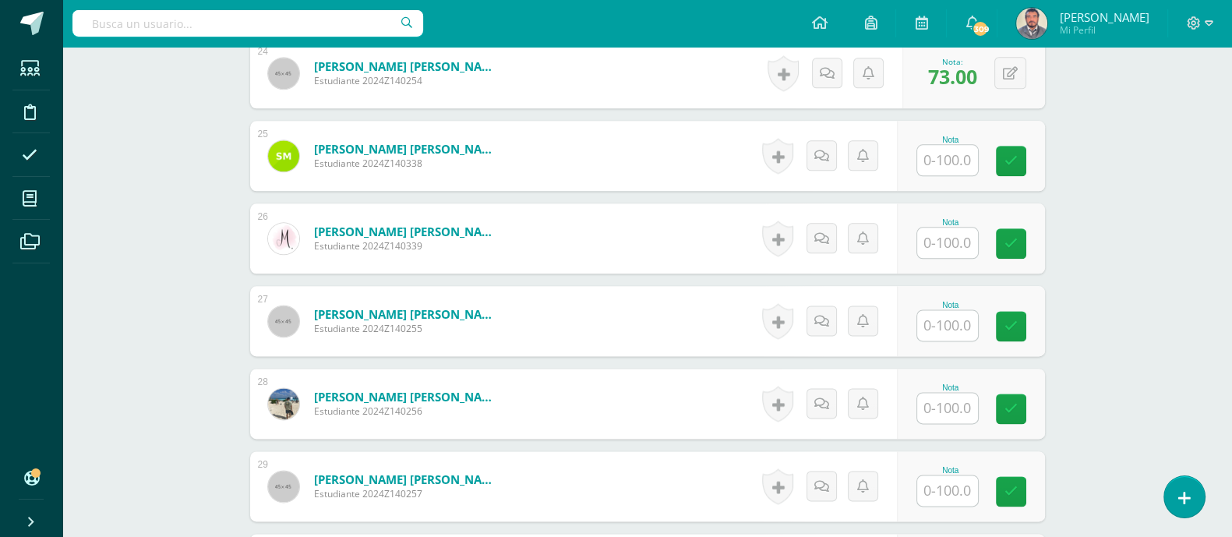
scroll to position [2479, 0]
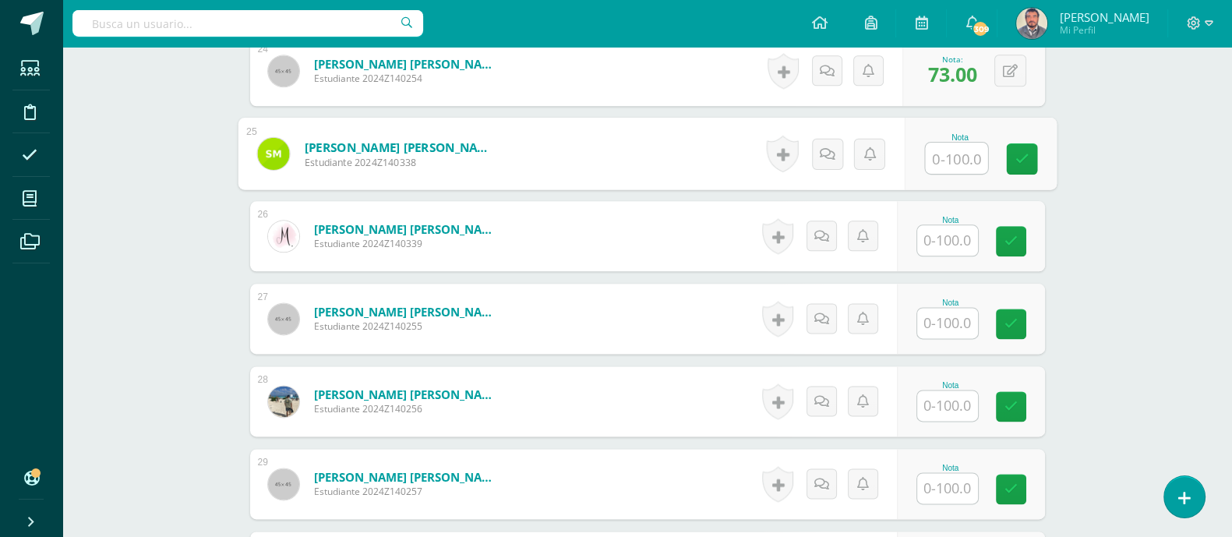
click at [931, 143] on input "text" at bounding box center [956, 158] width 62 height 31
type input "2"
click at [833, 146] on icon at bounding box center [827, 152] width 16 height 13
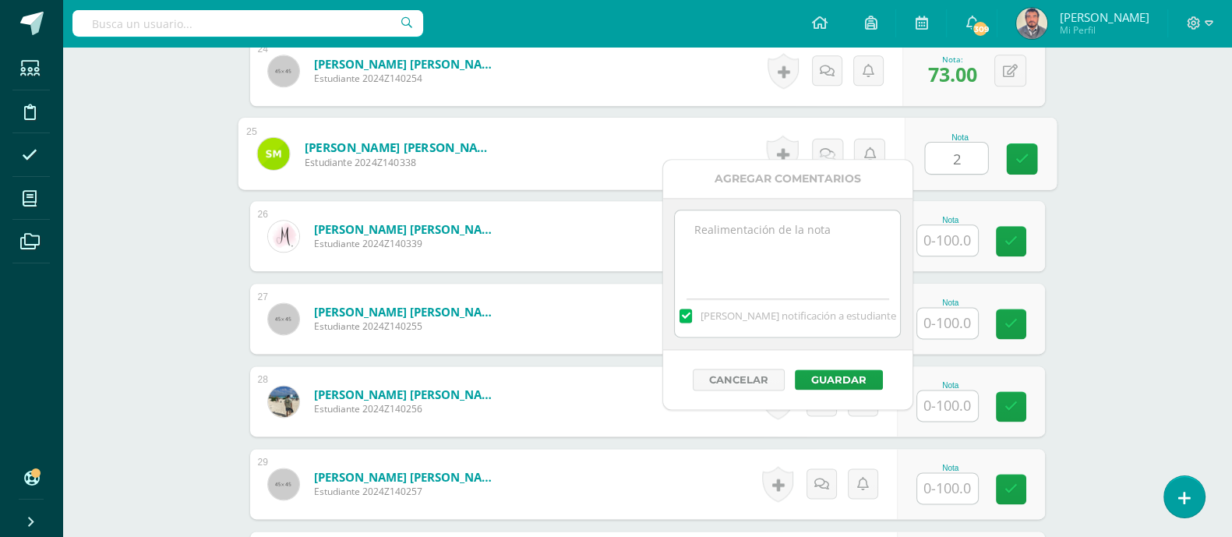
click at [714, 240] on textarea at bounding box center [787, 249] width 225 height 78
paste textarea "No realizó el reto el viernes 05/09/25 por enfermedad. Lo resolverá el martes 1…"
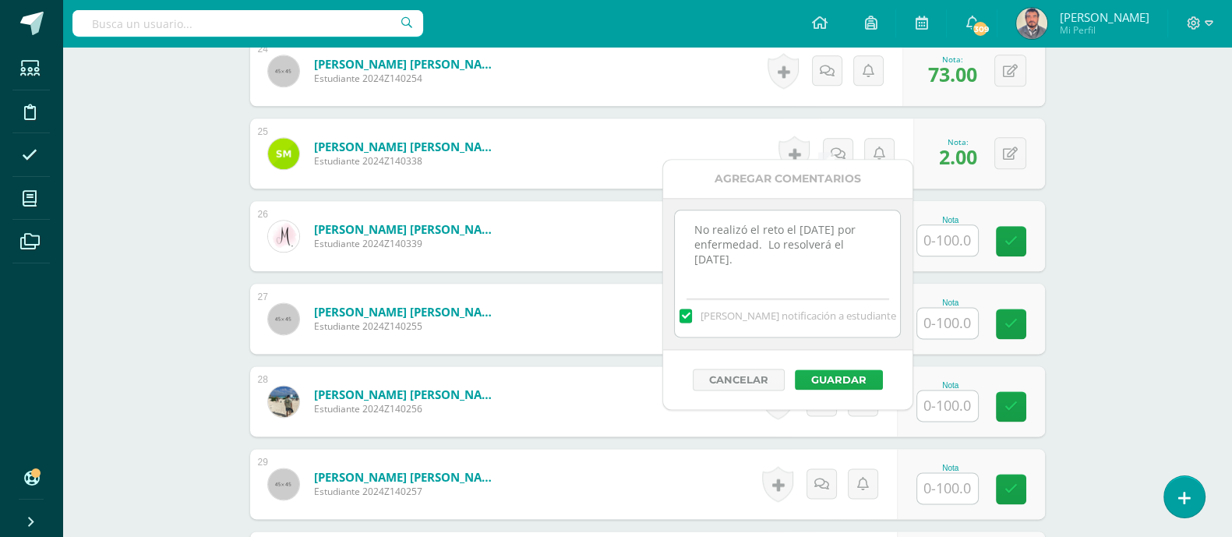
type textarea "No realizó el reto el viernes 05/09/25 por enfermedad. Lo resolverá el martes 1…"
click at [833, 374] on button "Guardar" at bounding box center [839, 379] width 88 height 20
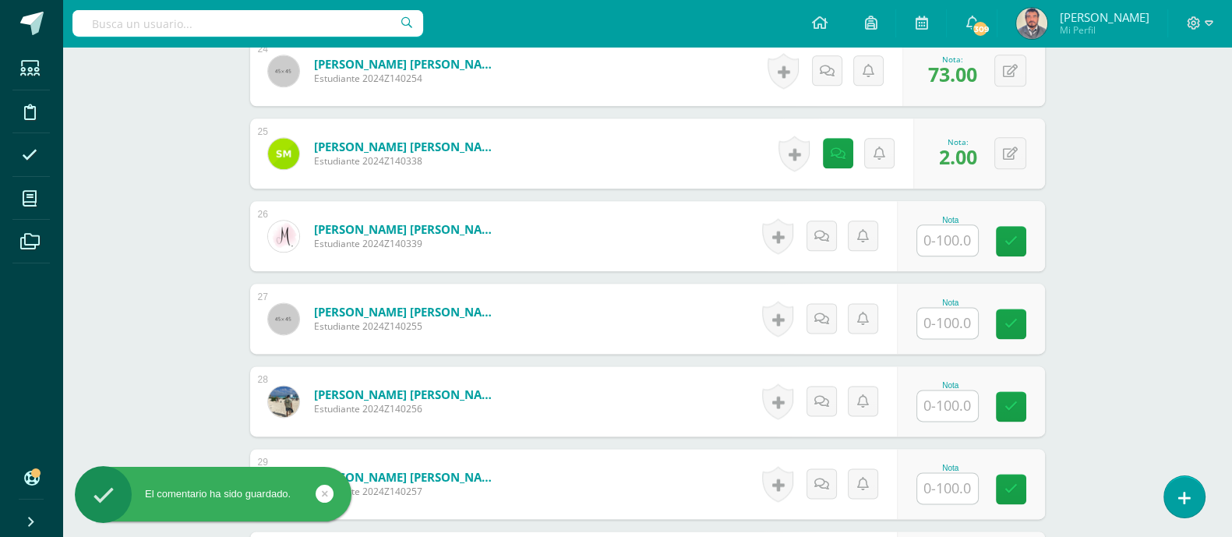
click at [952, 227] on input "text" at bounding box center [947, 240] width 61 height 30
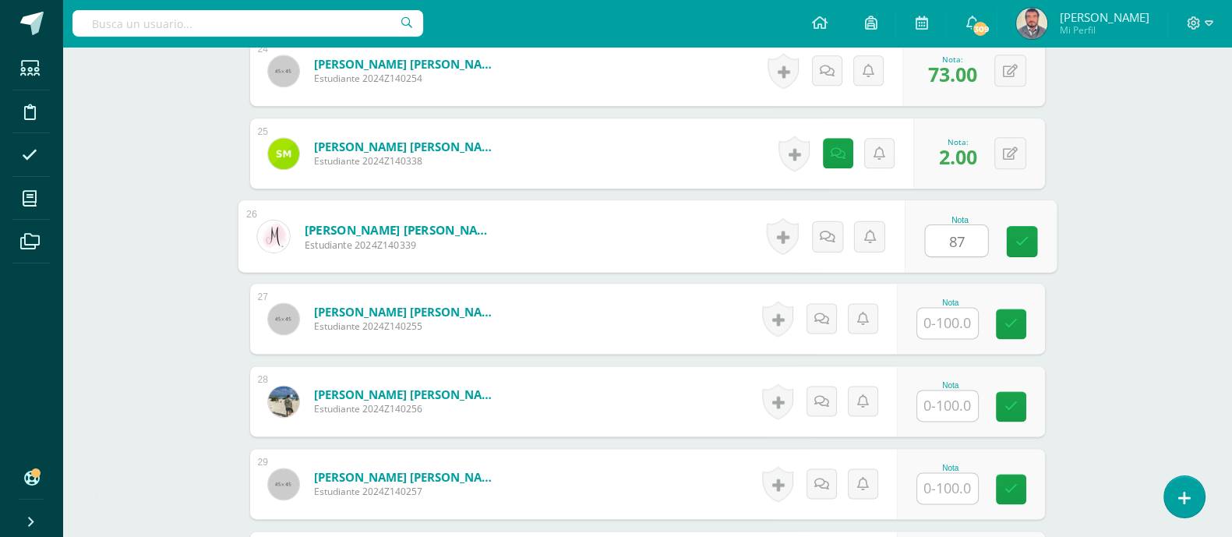
type input "87"
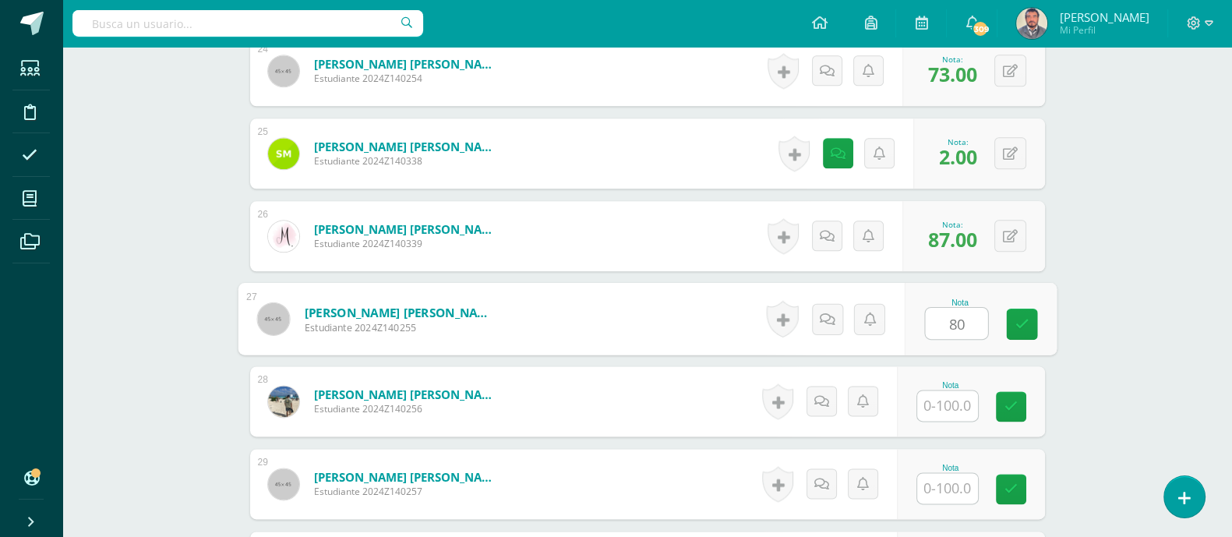
type input "80"
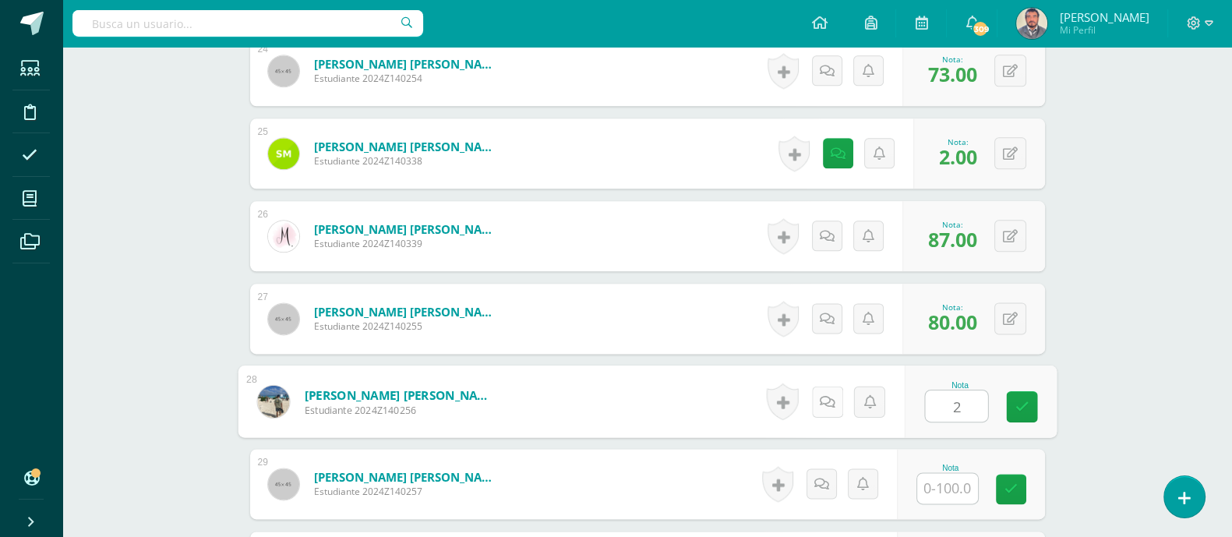
type input "2"
click at [826, 394] on icon at bounding box center [827, 400] width 16 height 13
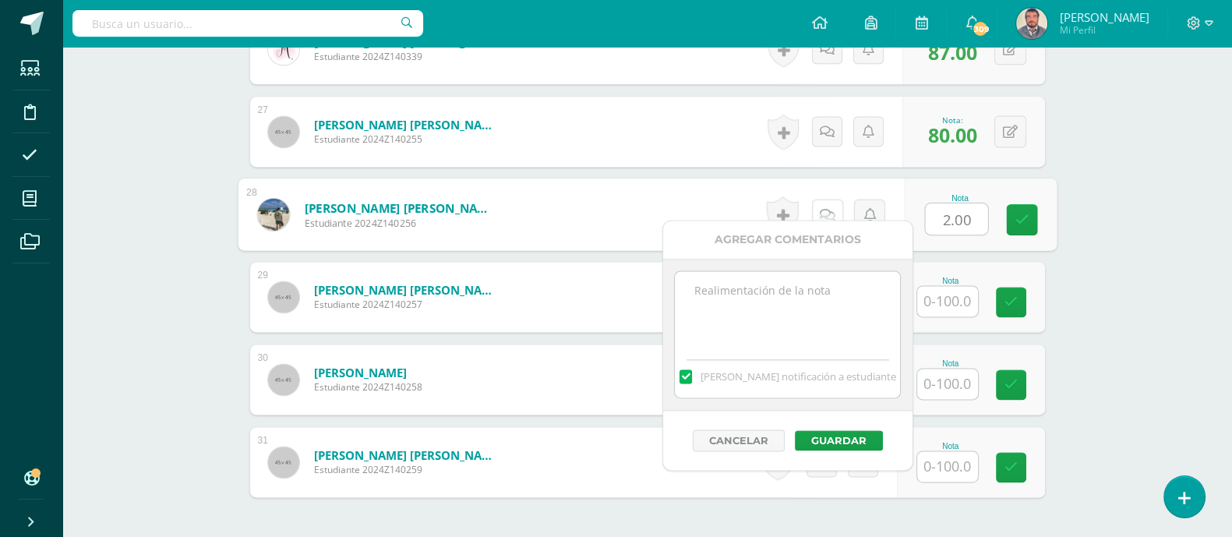
scroll to position [2673, 0]
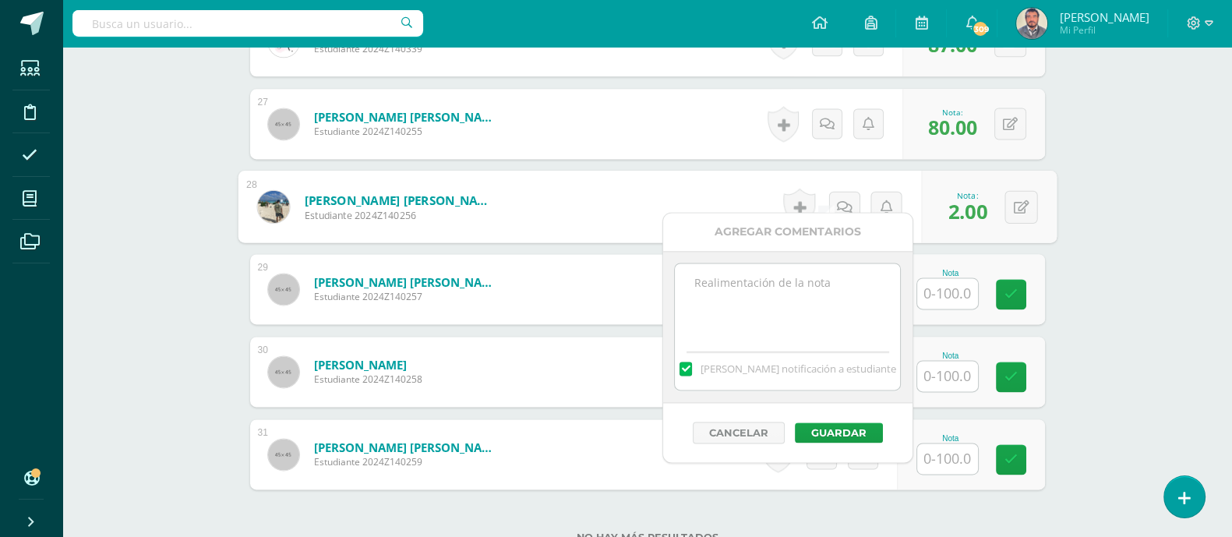
click at [703, 291] on textarea at bounding box center [787, 302] width 225 height 78
paste textarea "No realizó el reto el viernes 05/09/25 por enfermedad. Lo resolverá el martes 1…"
drag, startPoint x: 692, startPoint y: 297, endPoint x: 791, endPoint y: 320, distance: 100.9
click at [791, 320] on textarea "No realizó el reto el viernes 05/09/25 por enfermedad. Lo resolverá el martes 1…" at bounding box center [787, 302] width 225 height 78
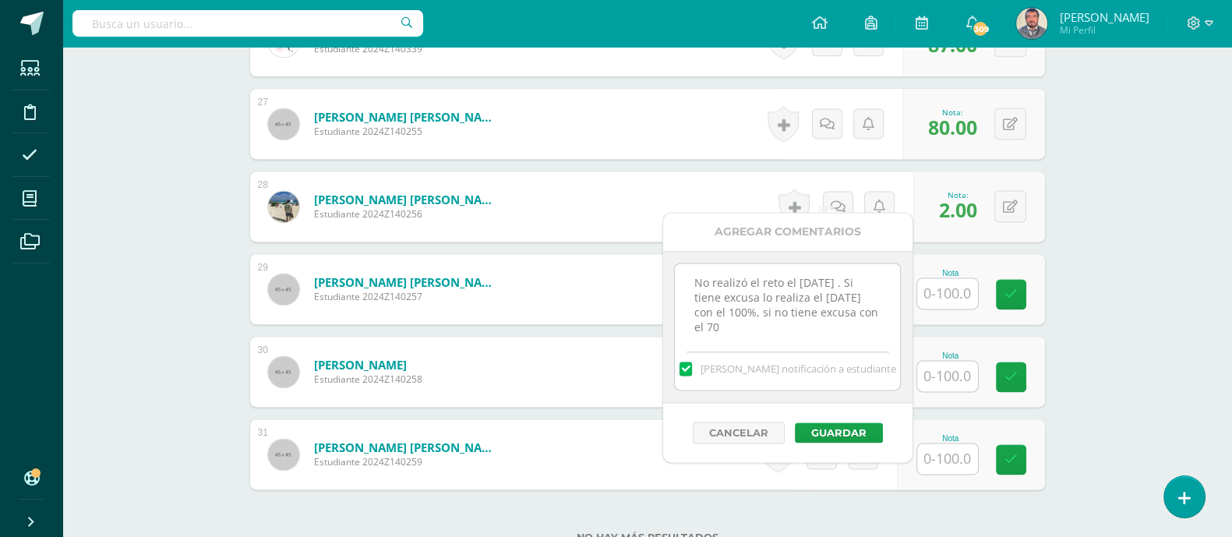
scroll to position [9, 0]
type textarea "No realizó el reto el viernes 05/09/25 . Si tiene excusa lo realiza el martes 1…"
click at [830, 433] on button "Guardar" at bounding box center [839, 432] width 88 height 20
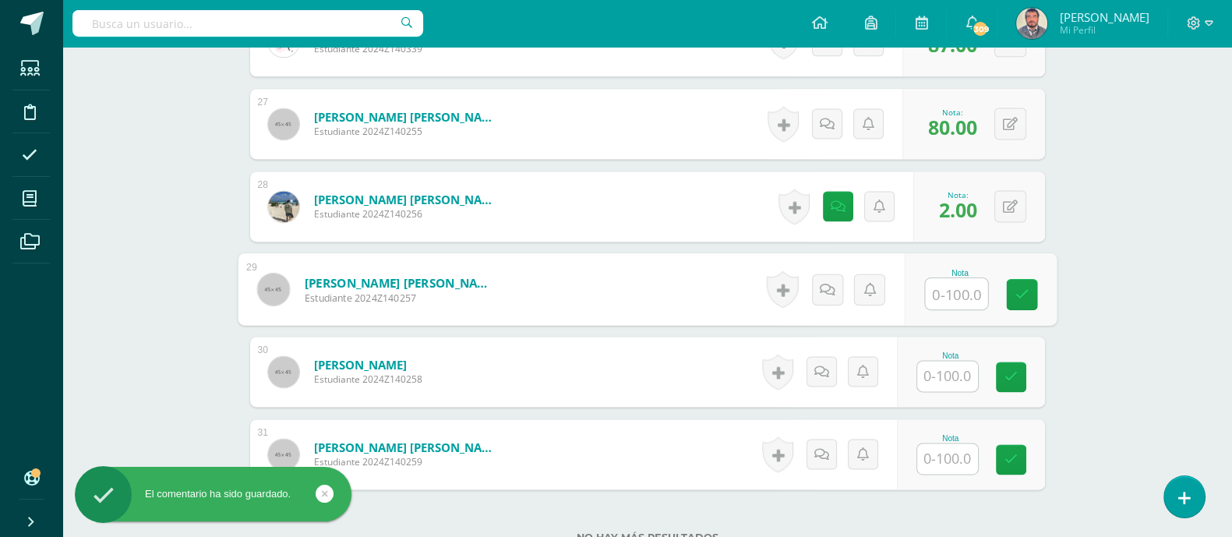
click at [953, 280] on input "text" at bounding box center [956, 293] width 62 height 31
type input "80"
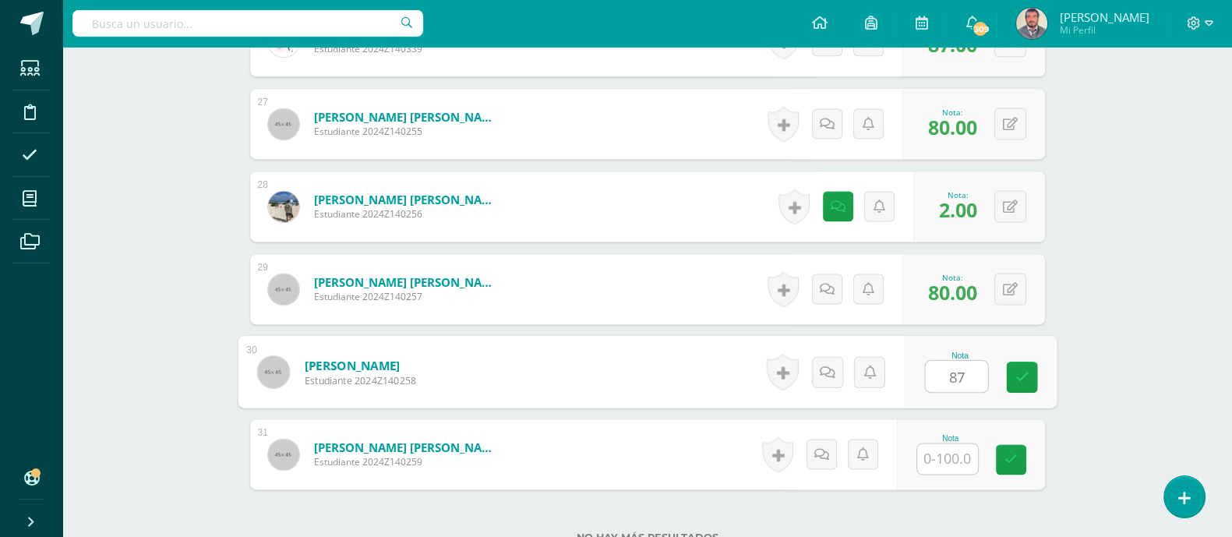
type input "87"
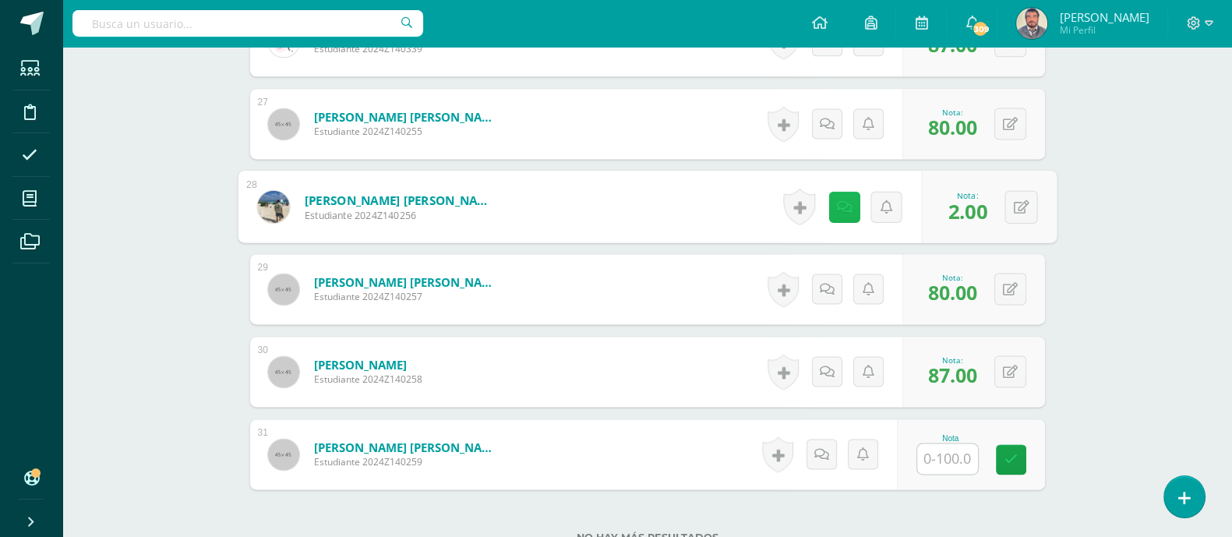
click at [838, 199] on icon at bounding box center [844, 205] width 16 height 13
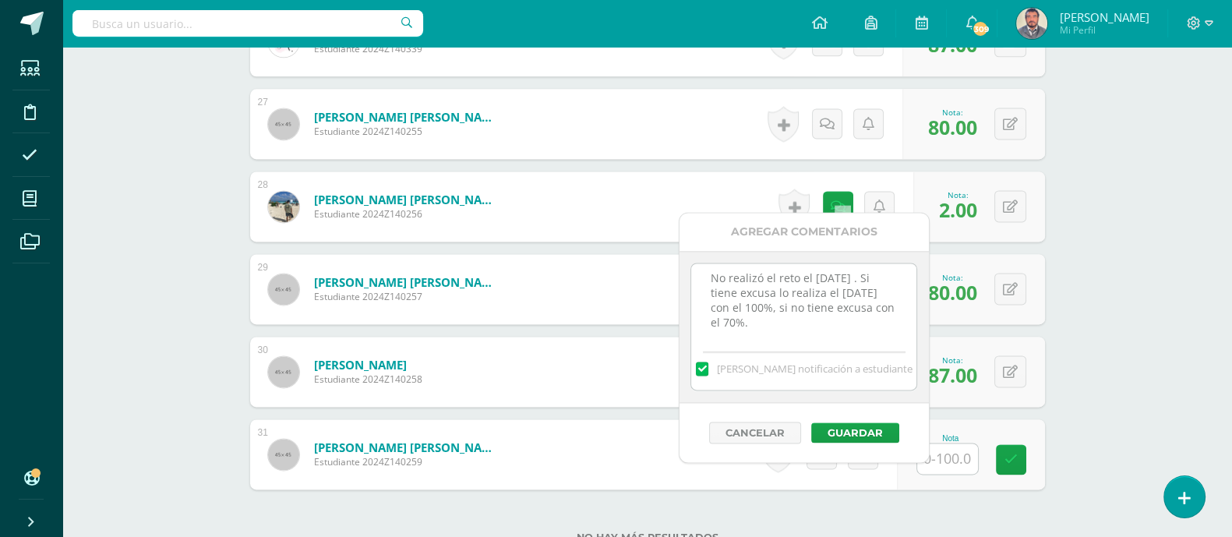
scroll to position [19, 0]
drag, startPoint x: 711, startPoint y: 277, endPoint x: 746, endPoint y: 332, distance: 65.5
click at [746, 332] on textarea "No realizó el reto el viernes 05/09/25 . Si tiene excusa lo realiza el martes 1…" at bounding box center [803, 302] width 225 height 78
click at [858, 434] on button "Guardar" at bounding box center [855, 432] width 88 height 20
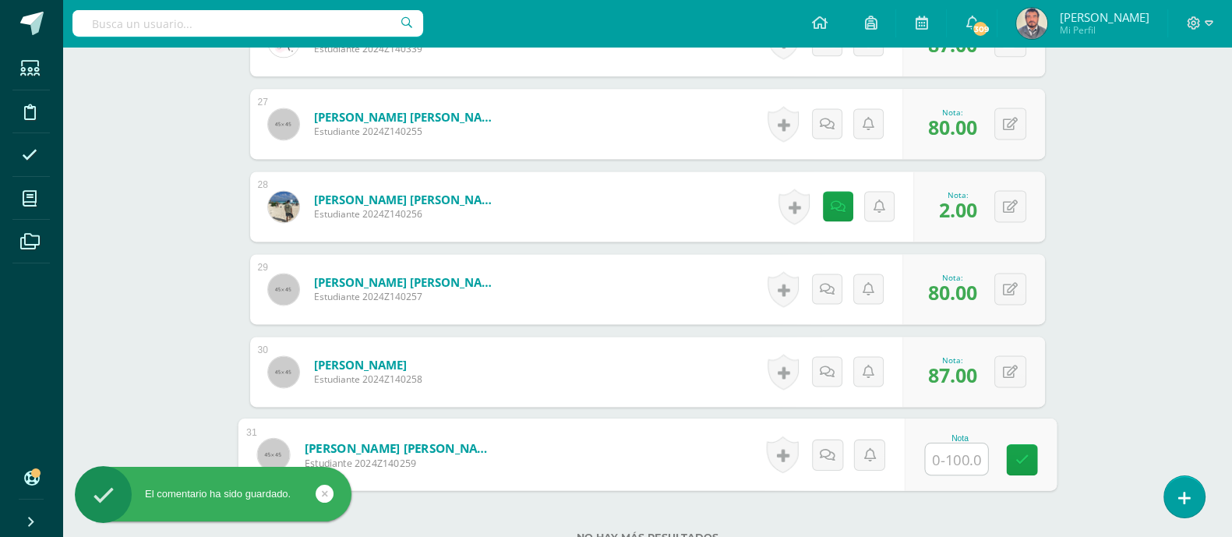
click at [935, 443] on input "text" at bounding box center [956, 458] width 62 height 31
type input "2"
click at [822, 447] on icon at bounding box center [827, 453] width 16 height 13
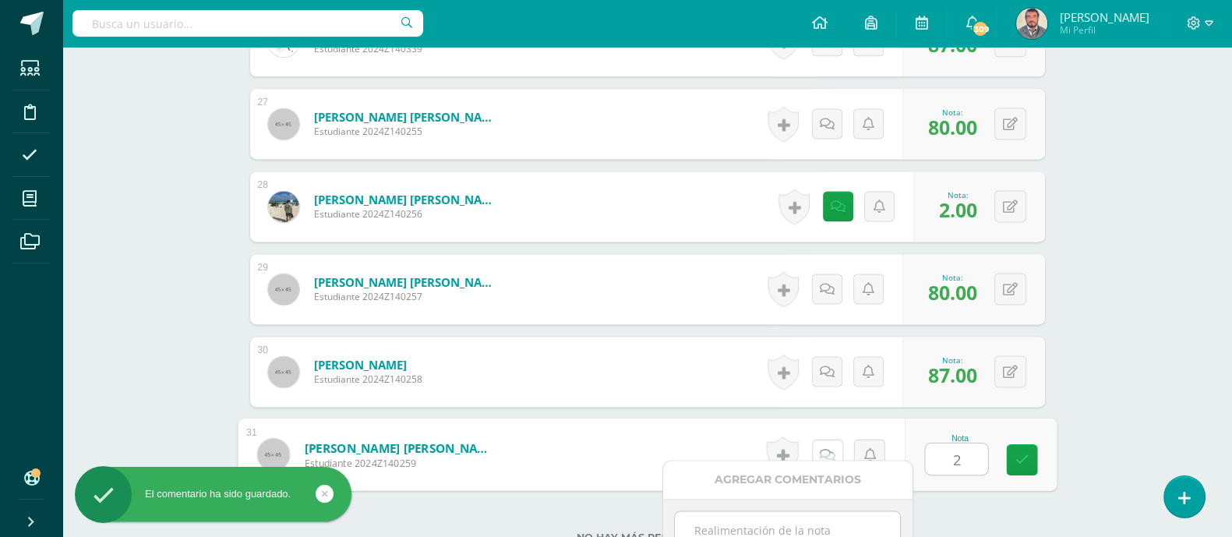
scroll to position [2771, 0]
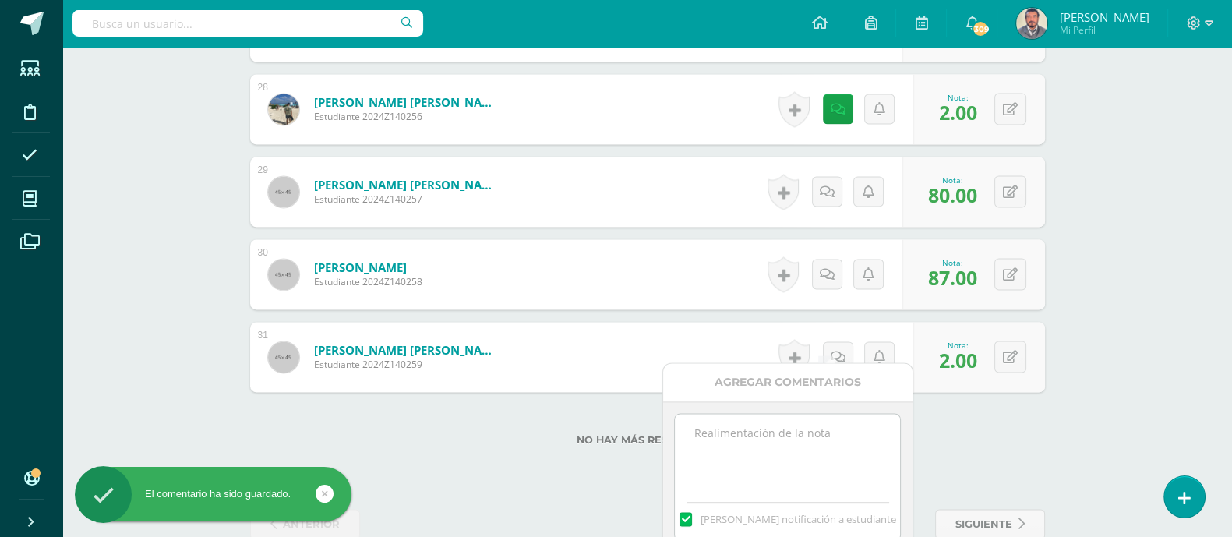
click at [717, 440] on textarea at bounding box center [787, 453] width 225 height 78
paste textarea "No realizó el reto el viernes 05/09/25 . Si tiene excusa lo realiza el martes 1…"
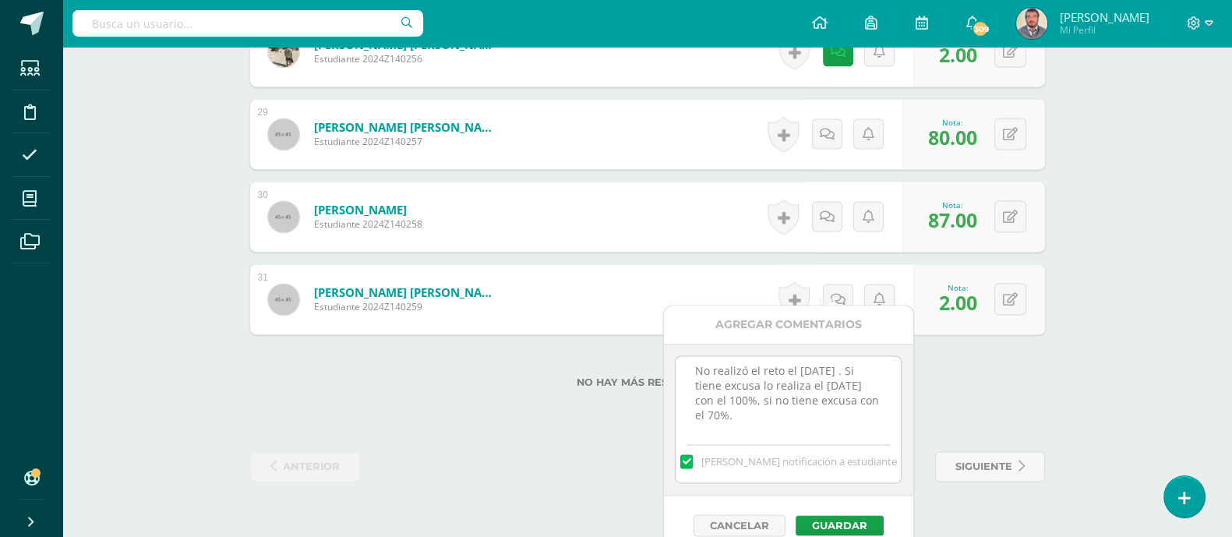
scroll to position [2846, 0]
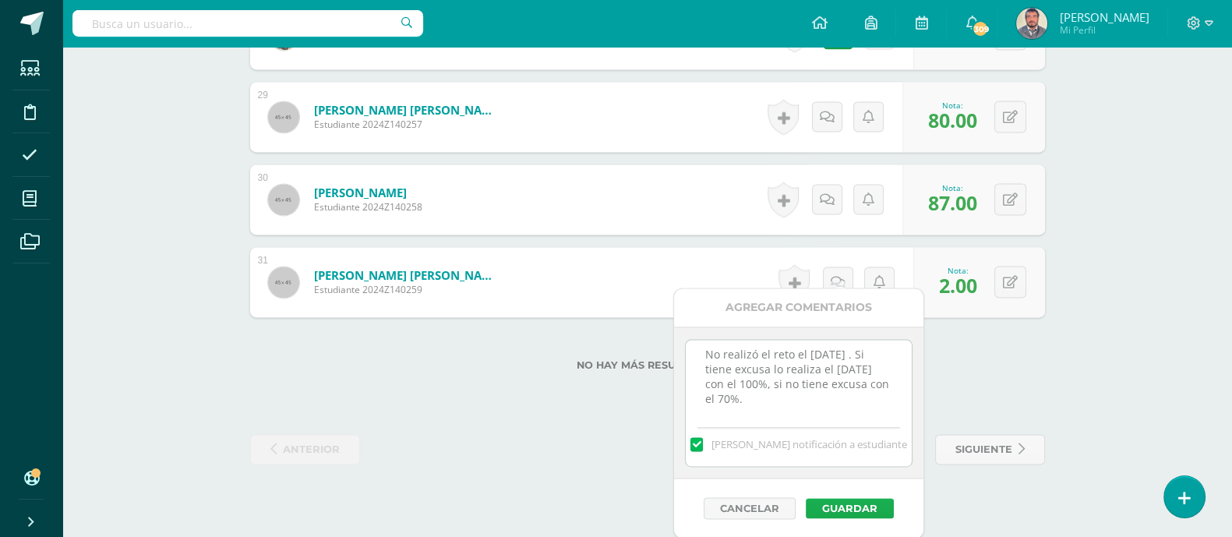
type textarea "No realizó el reto el viernes 05/09/25 . Si tiene excusa lo realiza el martes 1…"
click at [834, 502] on button "Guardar" at bounding box center [849, 508] width 88 height 20
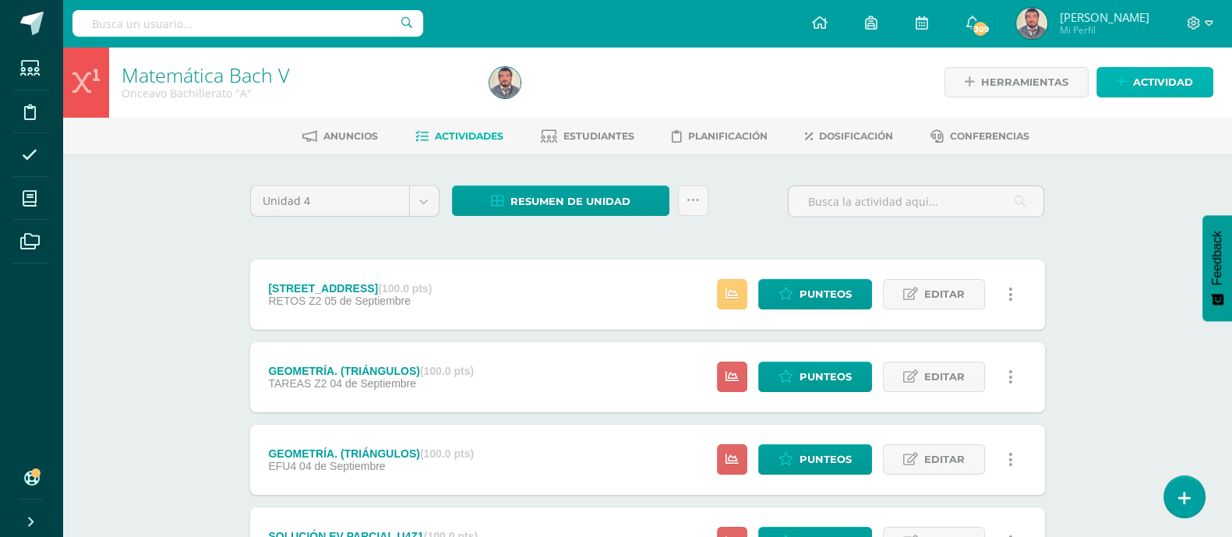
drag, startPoint x: 1172, startPoint y: 76, endPoint x: 1084, endPoint y: 137, distance: 107.4
click at [1172, 76] on span "Actividad" at bounding box center [1163, 82] width 60 height 29
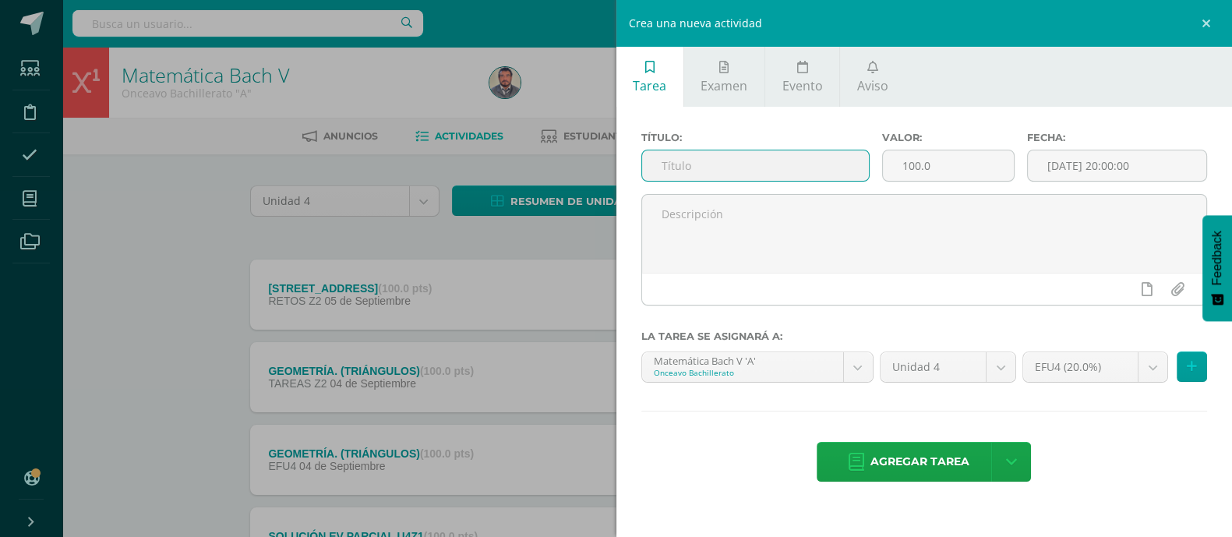
click at [670, 165] on input "text" at bounding box center [755, 165] width 227 height 30
type input "GEOMETRÍA (Cuadriláteros) (1)"
click at [1043, 169] on input "[DATE] 20:00:00" at bounding box center [1116, 165] width 179 height 30
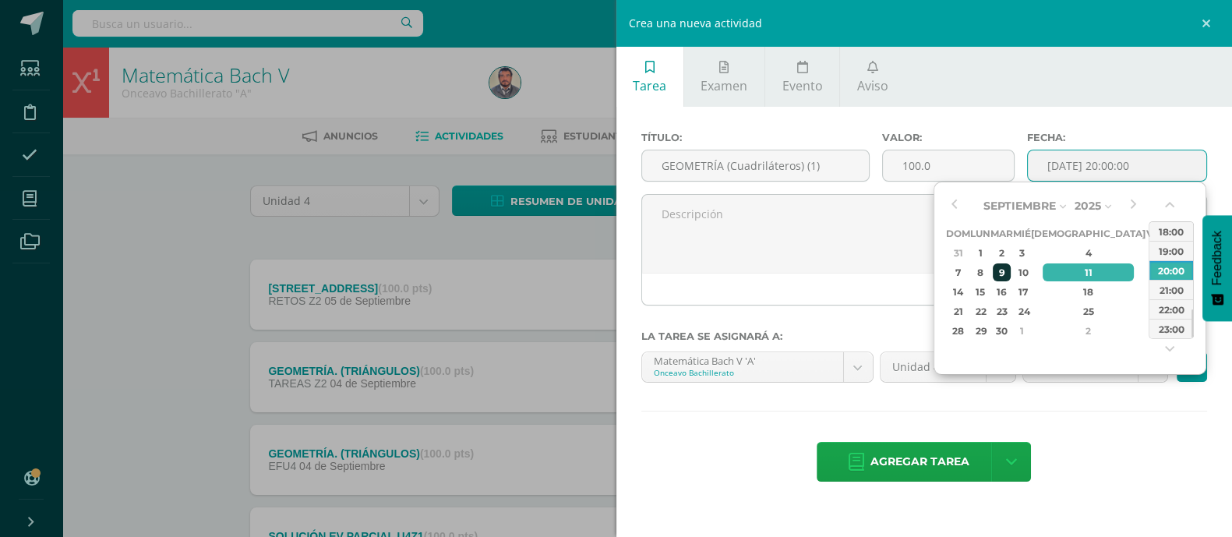
click at [1010, 270] on div "9" at bounding box center [1001, 272] width 18 height 18
click at [1168, 312] on div "22:00" at bounding box center [1171, 308] width 44 height 19
type input "[DATE] 22:00"
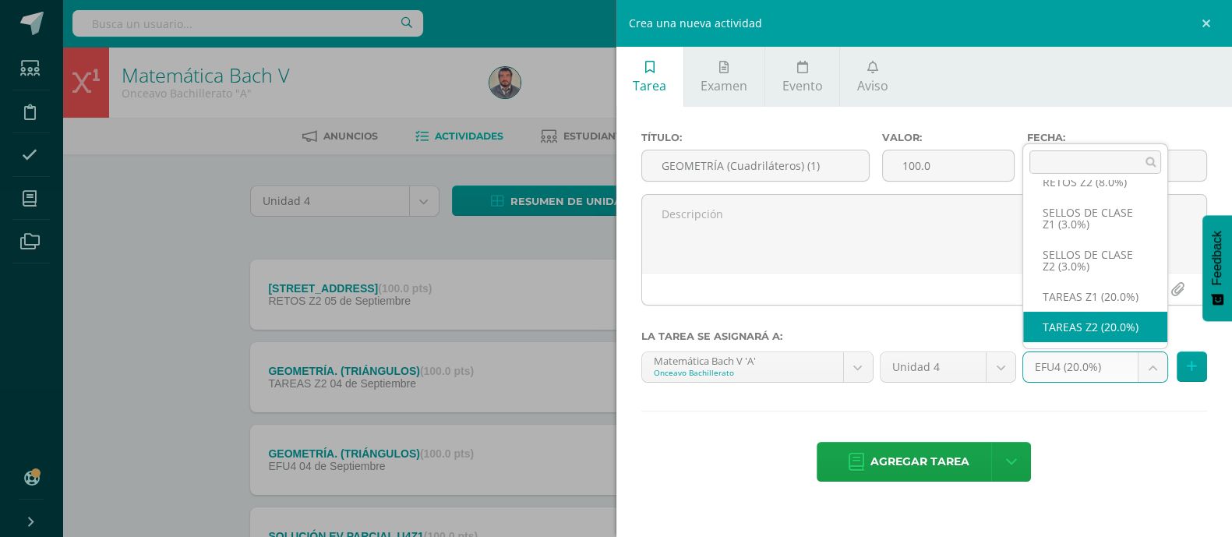
scroll to position [187, 0]
select select "30821"
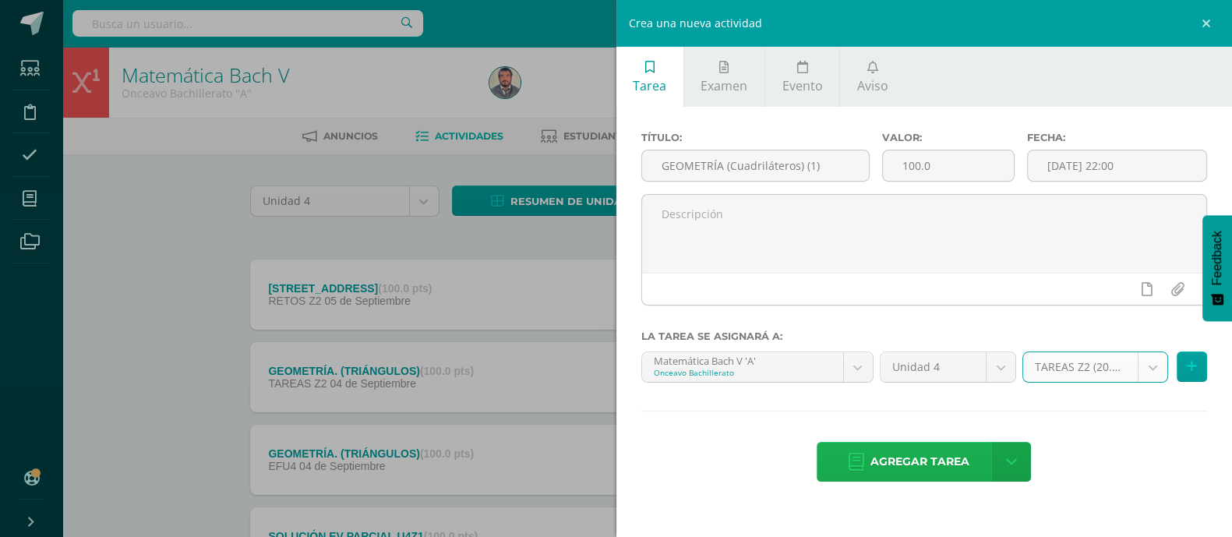
click at [937, 456] on span "Agregar tarea" at bounding box center [919, 461] width 99 height 38
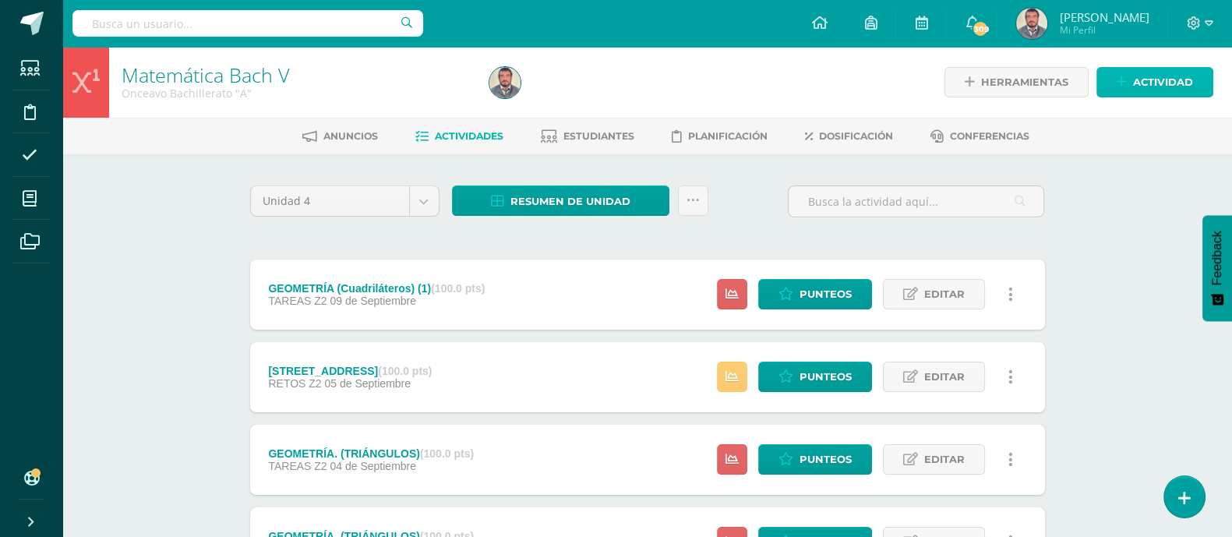
click at [1161, 86] on span "Actividad" at bounding box center [1163, 82] width 60 height 29
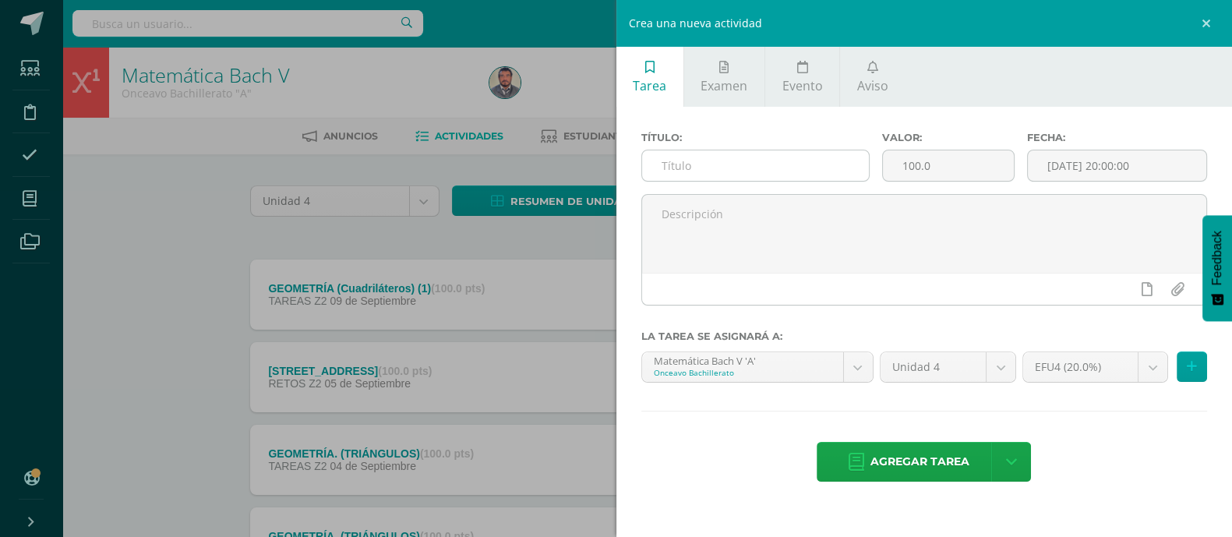
click at [693, 173] on input "text" at bounding box center [755, 165] width 227 height 30
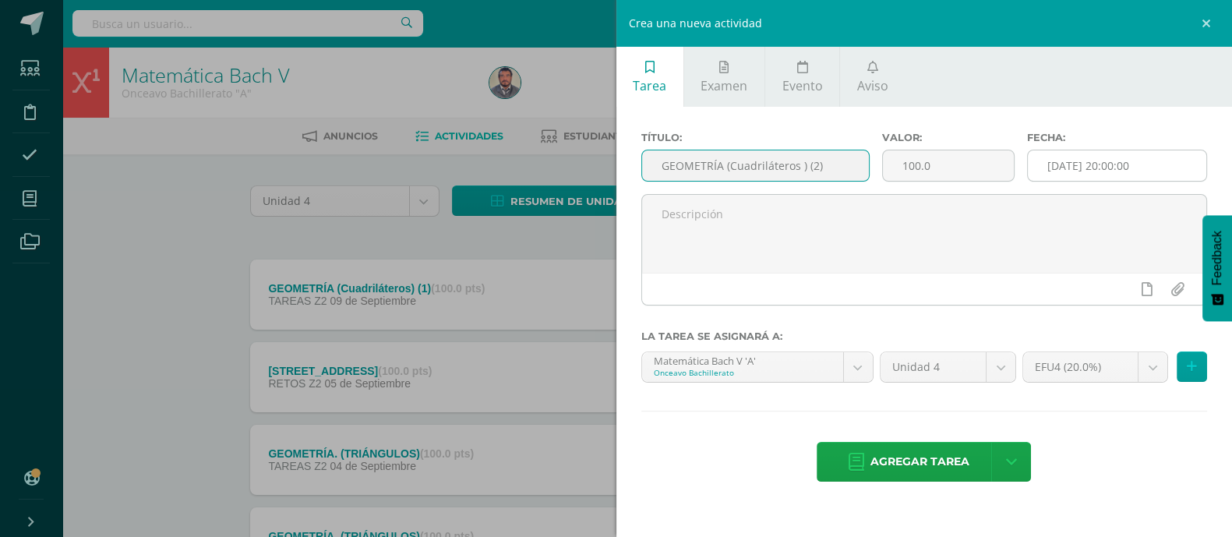
type input "GEOMETRÍA (Cuadriláteros ) (2)"
click at [1085, 176] on input "[DATE] 20:00:00" at bounding box center [1116, 165] width 179 height 30
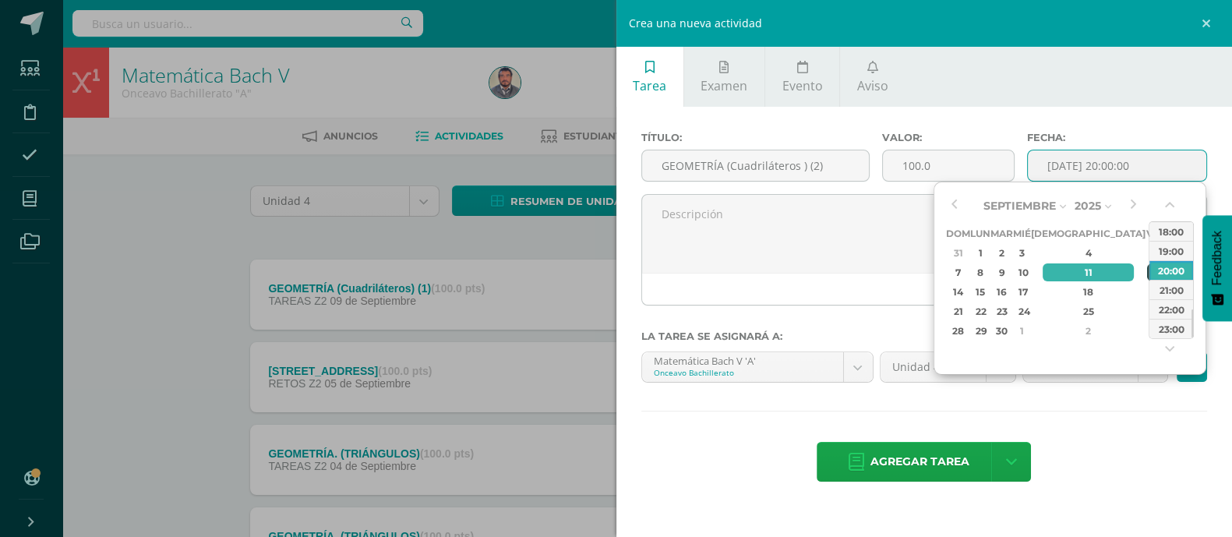
click at [1147, 277] on div "12" at bounding box center [1154, 272] width 14 height 18
click at [1168, 312] on div "22:00" at bounding box center [1171, 308] width 44 height 19
type input "2025-09-12 22:00"
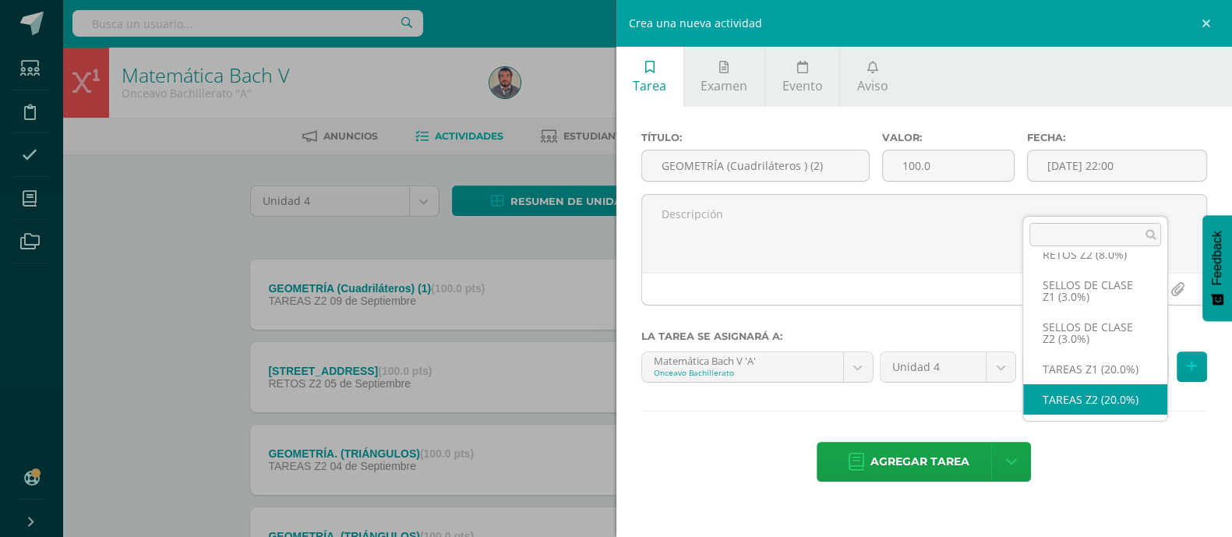
scroll to position [97, 0]
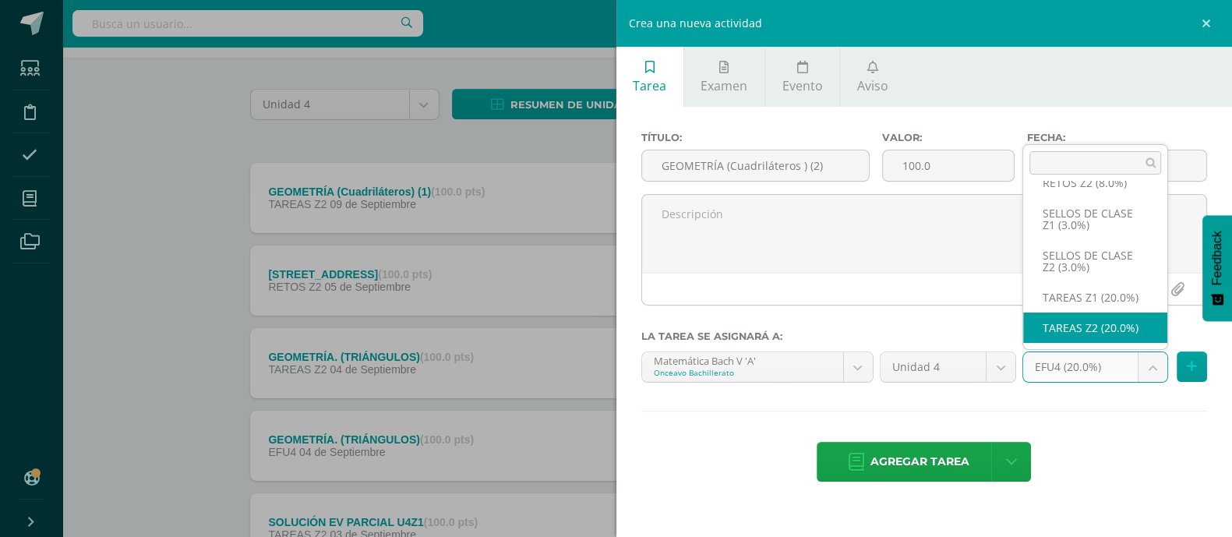
select select "30821"
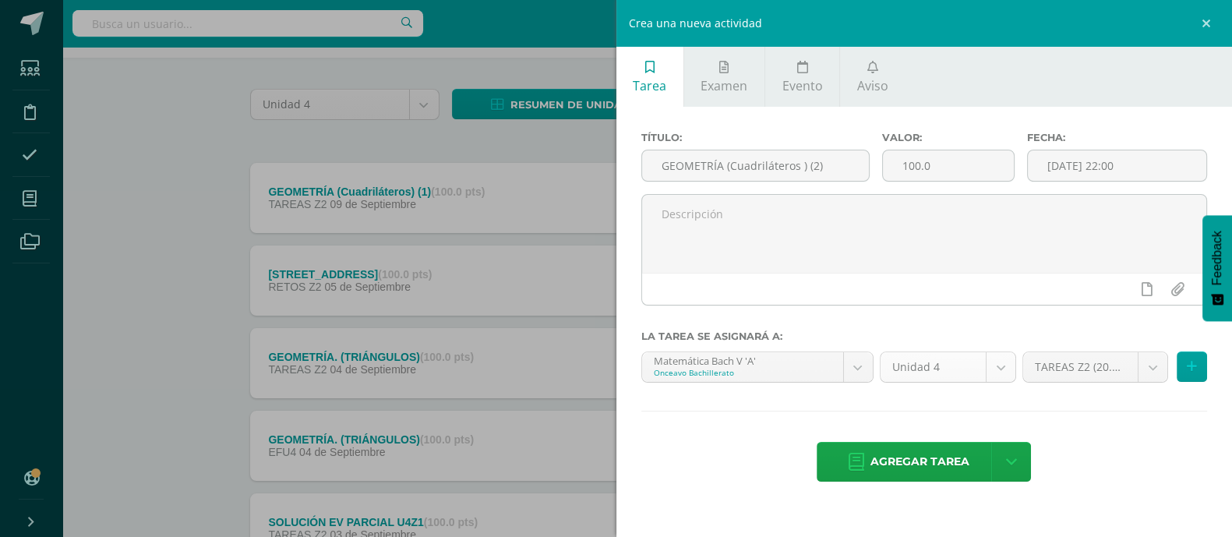
drag, startPoint x: 939, startPoint y: 460, endPoint x: 975, endPoint y: 403, distance: 68.3
click at [939, 461] on span "Agregar tarea" at bounding box center [919, 461] width 99 height 38
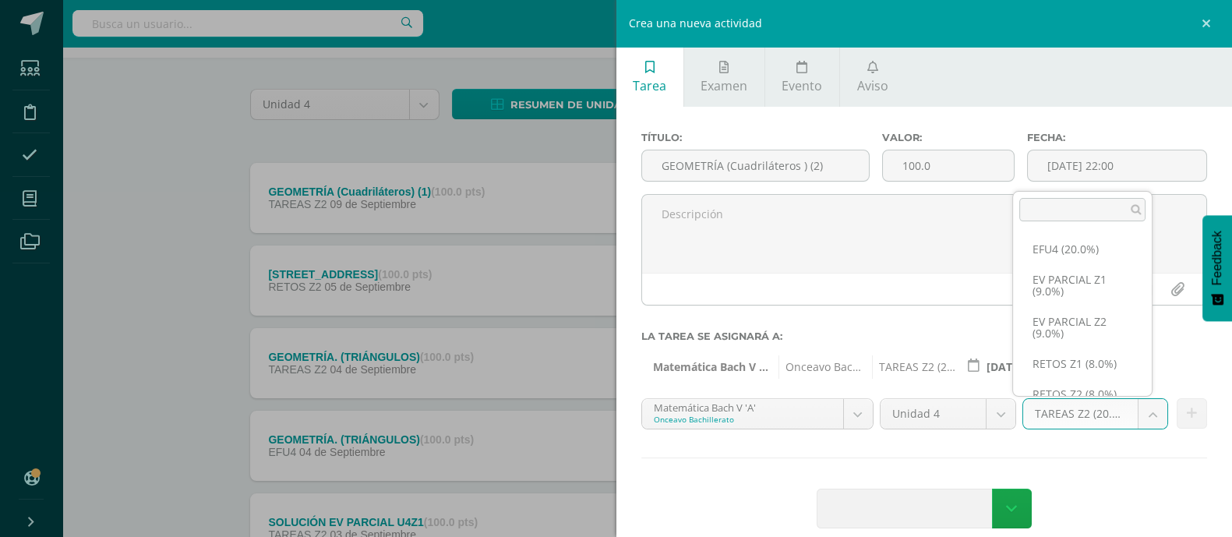
click at [1141, 421] on body "Algo salió mal, por favor recarga la página y vuelve a intentar. Tarea asignada…" at bounding box center [616, 488] width 1232 height 1171
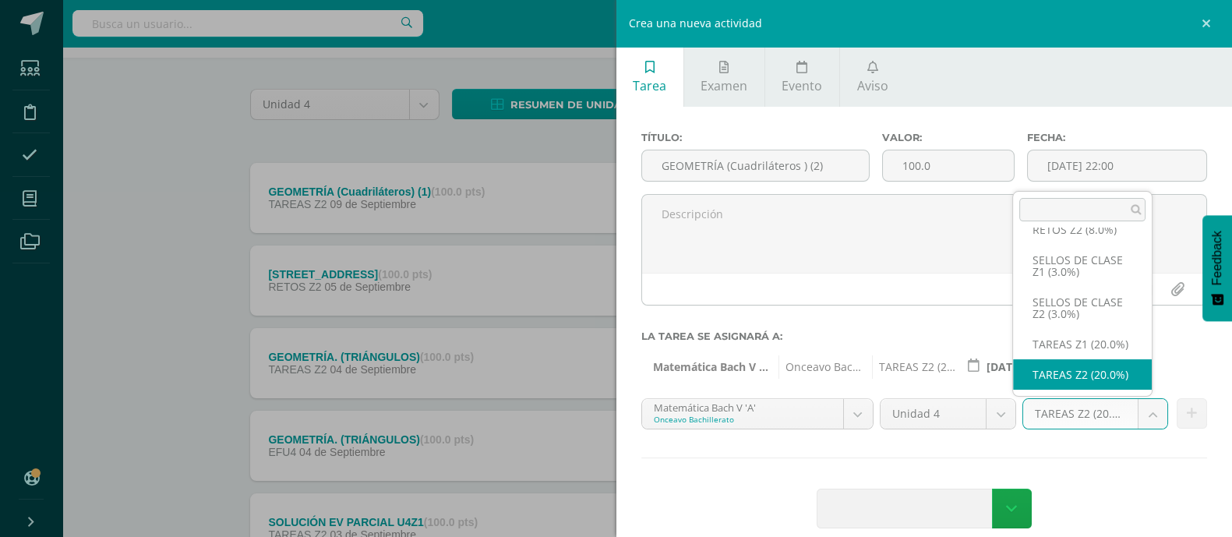
scroll to position [187, 0]
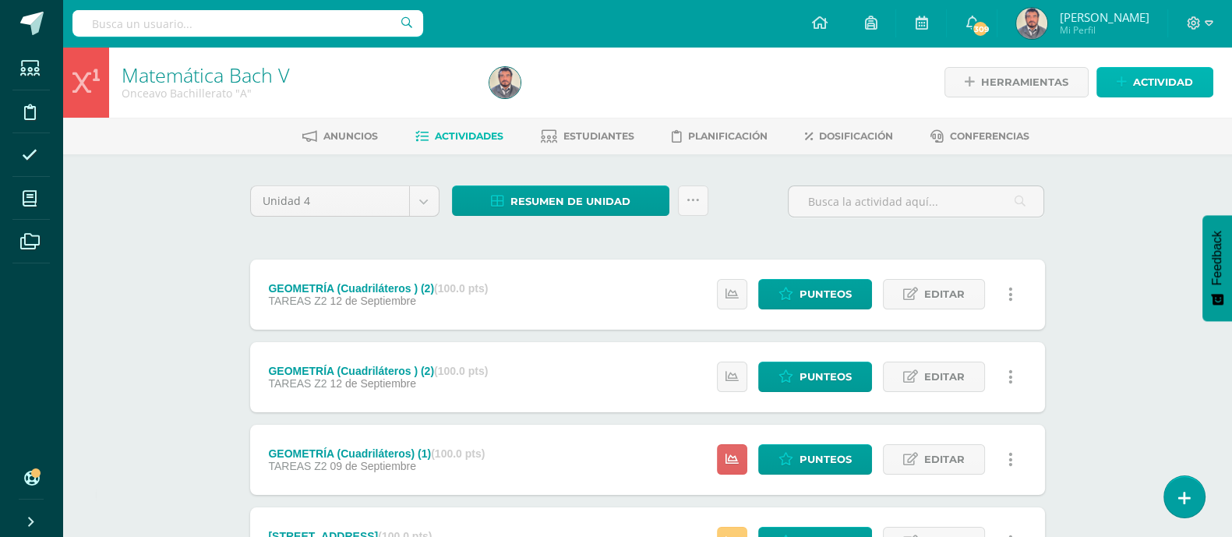
click at [1154, 82] on span "Actividad" at bounding box center [1163, 82] width 60 height 29
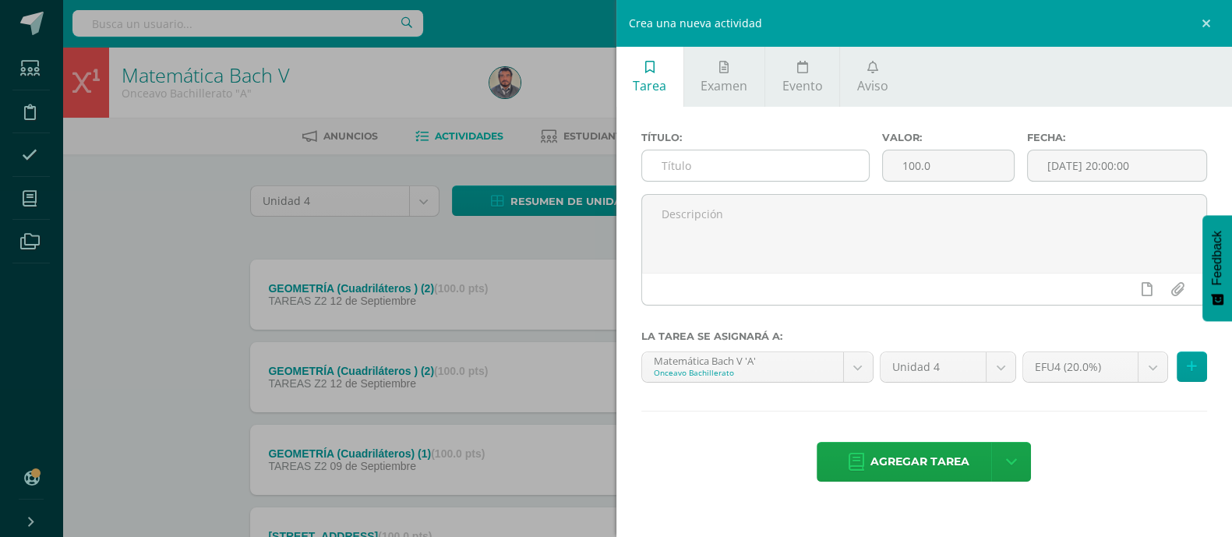
click at [682, 164] on input "text" at bounding box center [755, 165] width 227 height 30
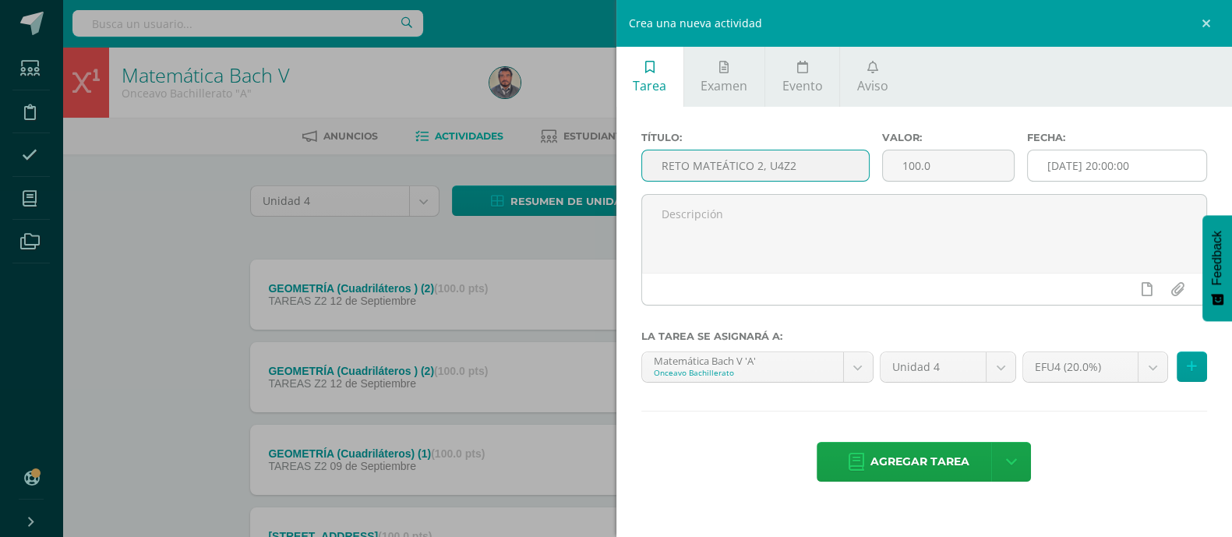
type input "RETO MATEÁTICO 2, U4Z2"
click at [1040, 167] on input "[DATE] 20:00:00" at bounding box center [1116, 165] width 179 height 30
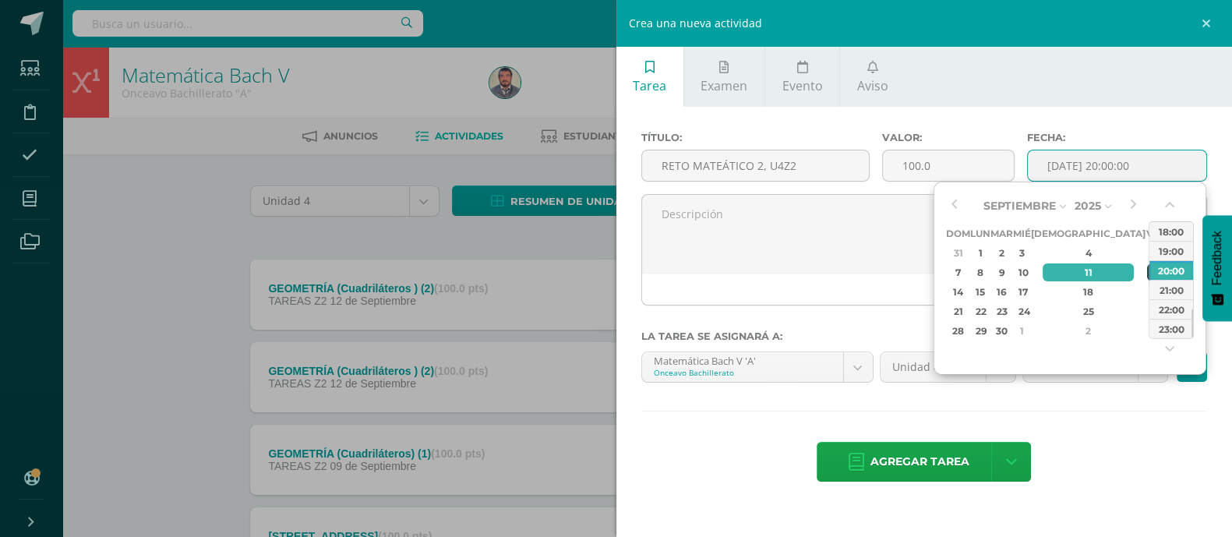
click at [1147, 278] on div "12" at bounding box center [1154, 272] width 14 height 18
click at [1165, 273] on div "13" at bounding box center [1173, 272] width 16 height 18
click at [1169, 309] on div "22:00" at bounding box center [1171, 308] width 44 height 19
type input "[DATE] 22:00"
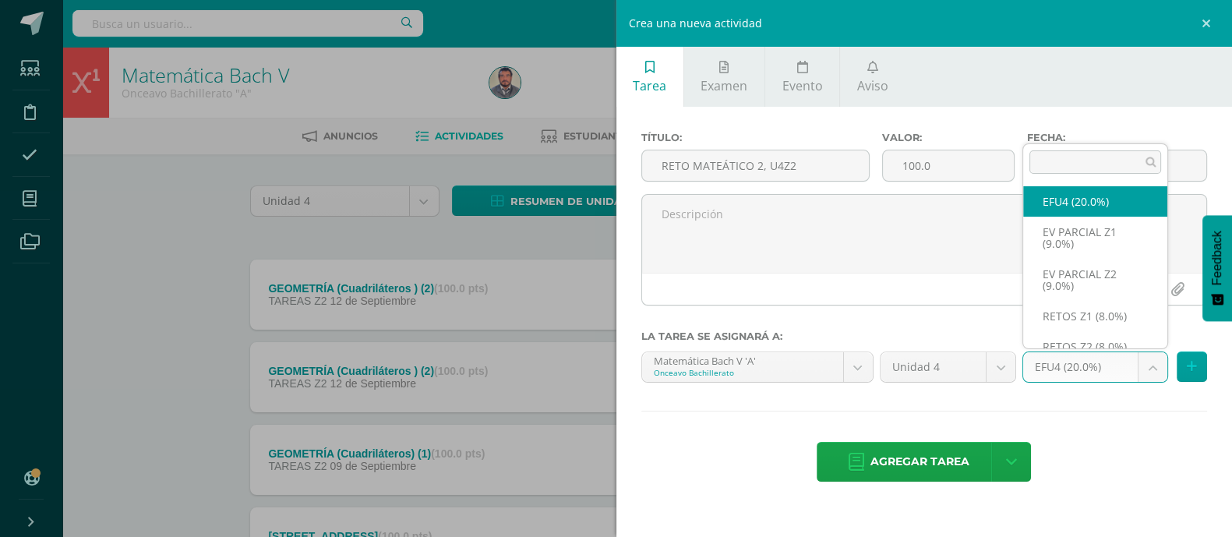
scroll to position [12, 0]
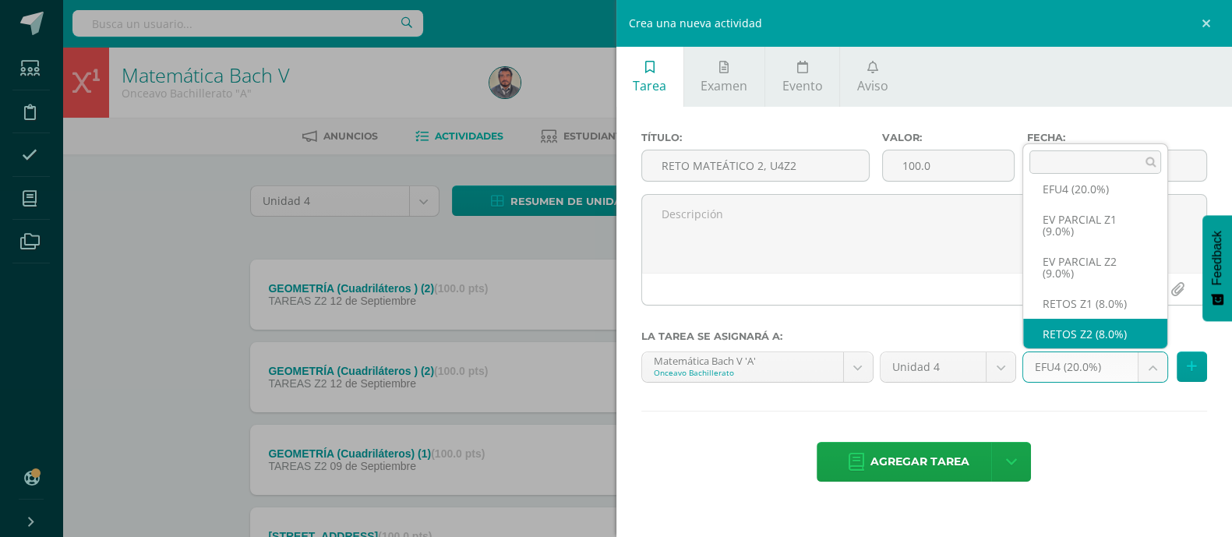
select select "30822"
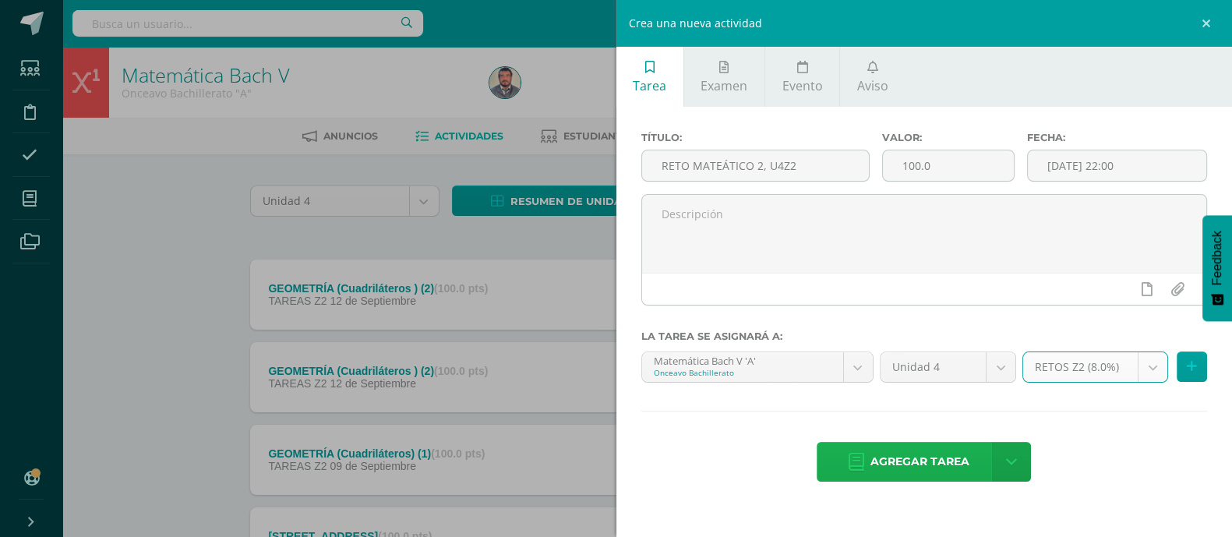
click at [935, 460] on span "Agregar tarea" at bounding box center [919, 461] width 99 height 38
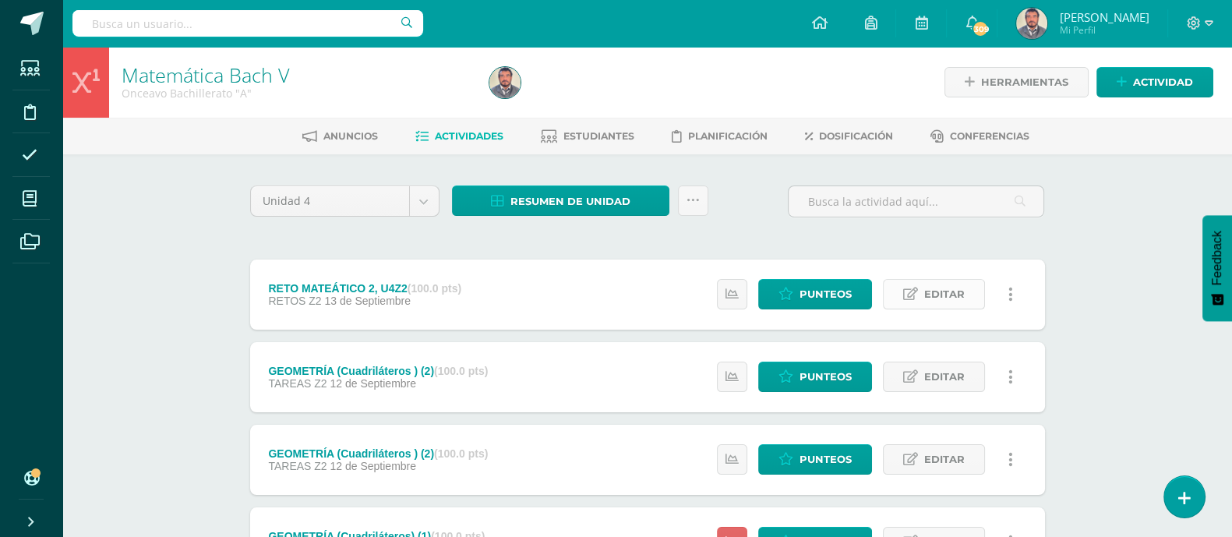
click at [936, 301] on span "Editar" at bounding box center [944, 294] width 41 height 29
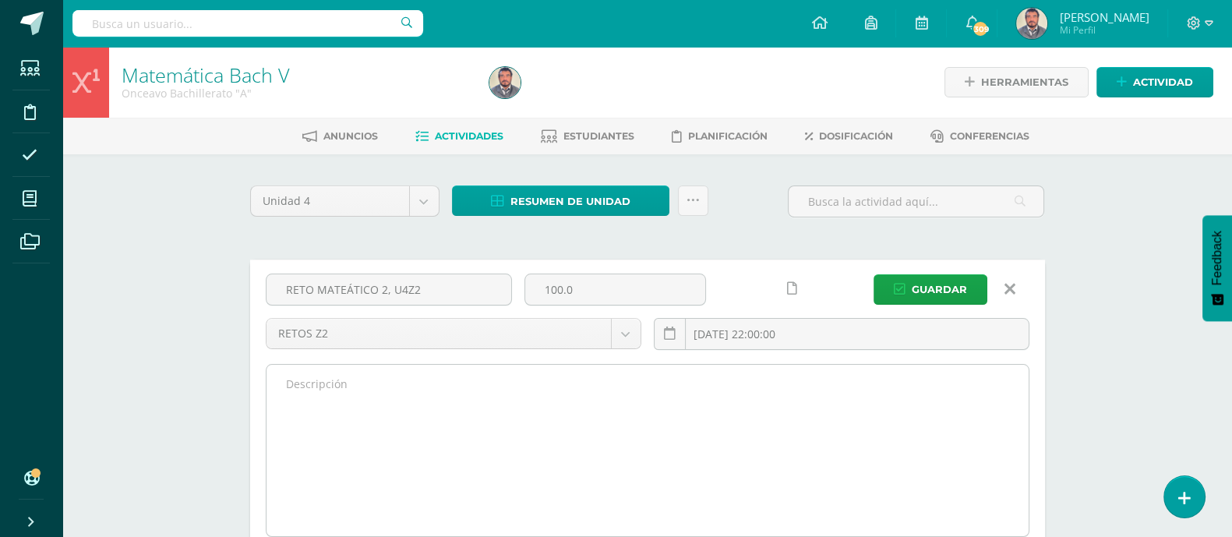
click at [292, 383] on textarea at bounding box center [647, 450] width 762 height 171
paste textarea "No te niegues a hacer el bien a quien es debido cuando esté en tu mano el hacer…"
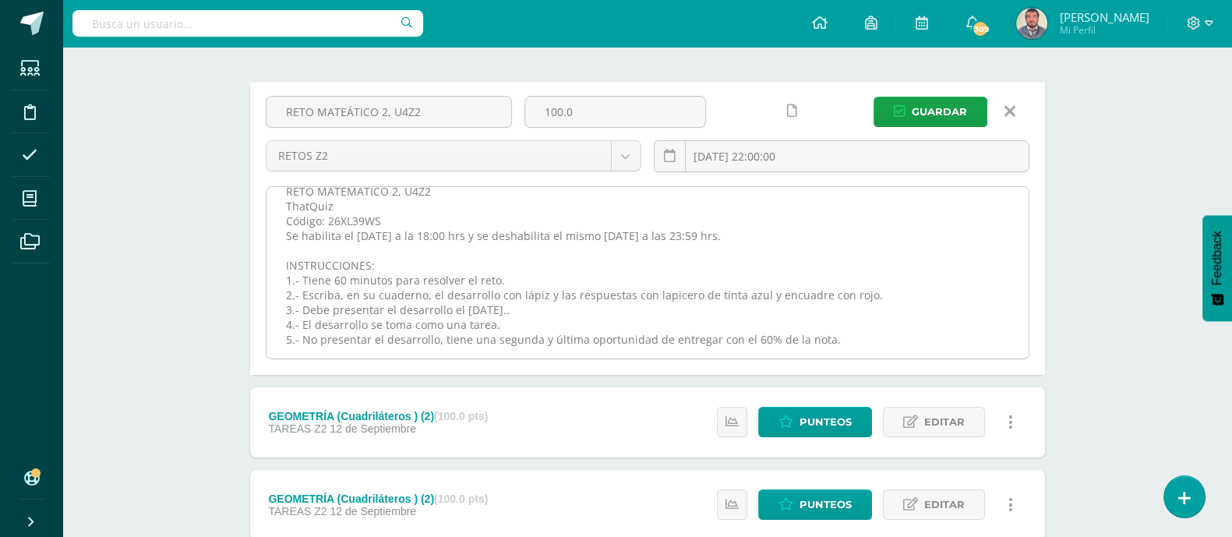
scroll to position [194, 0]
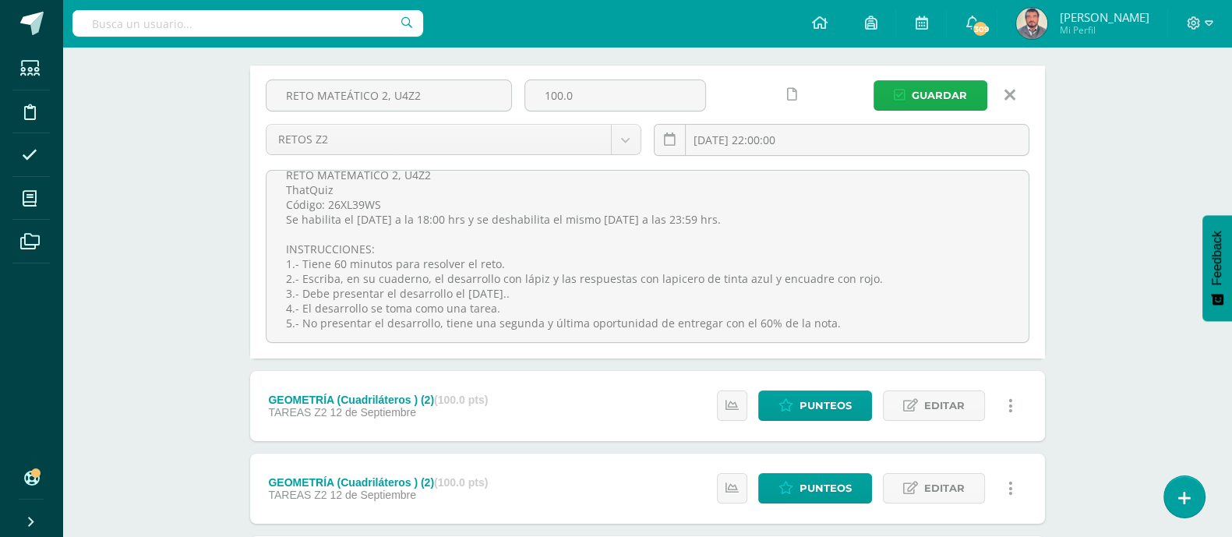
type textarea "No te niegues a hacer el bien a quien es debido cuando esté en tu mano el hacer…"
click at [952, 98] on span "Guardar" at bounding box center [938, 95] width 55 height 29
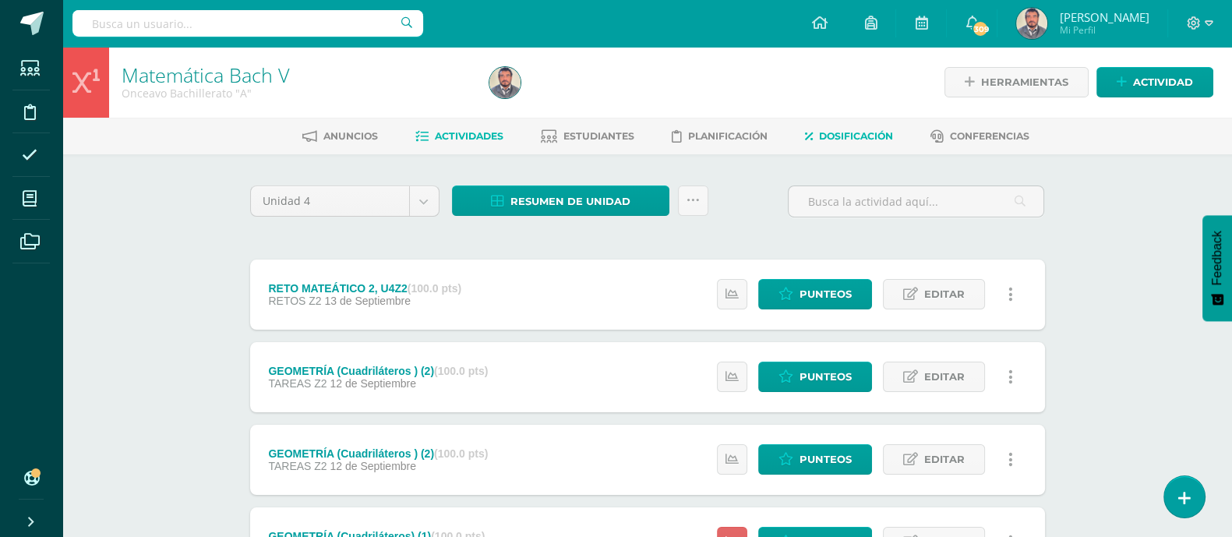
click at [840, 135] on span "Dosificación" at bounding box center [856, 136] width 74 height 12
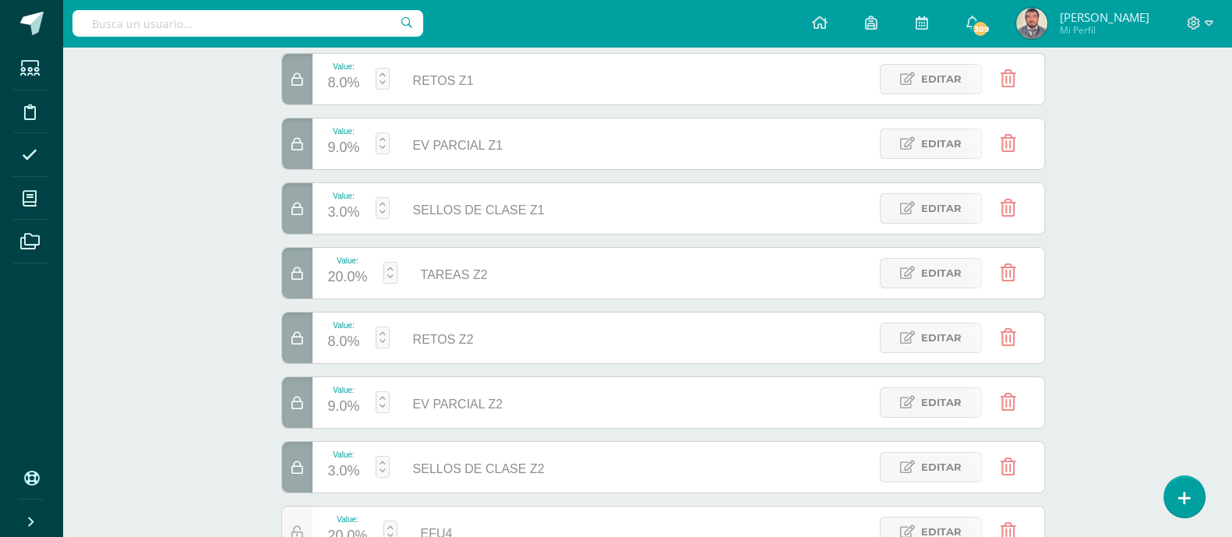
scroll to position [389, 0]
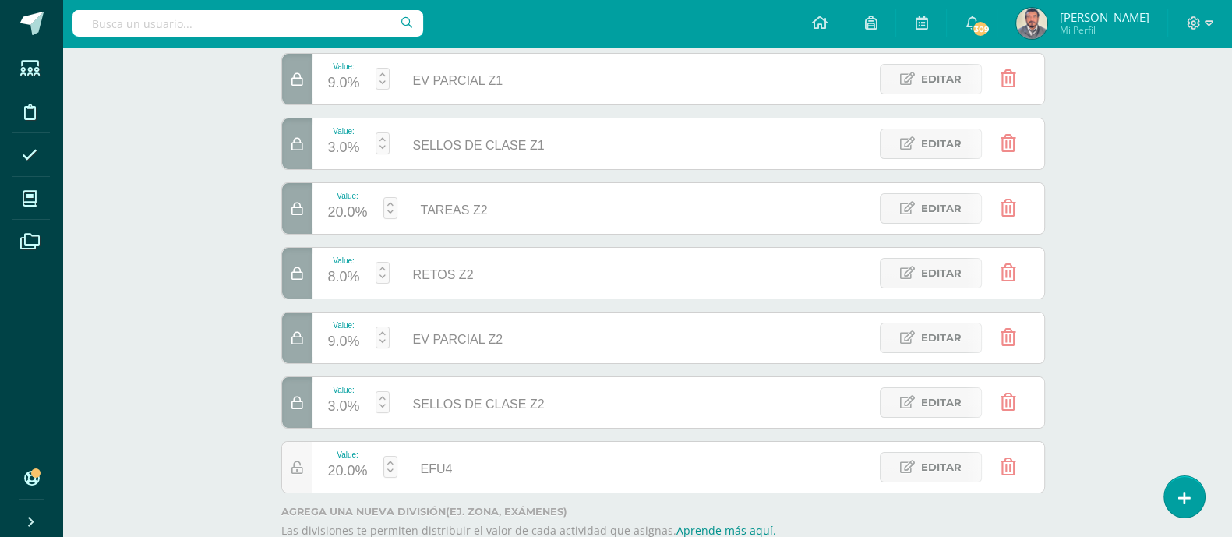
click at [351, 271] on div "8.0%" at bounding box center [344, 277] width 32 height 25
click at [490, 229] on link "Guardar" at bounding box center [465, 231] width 107 height 20
type input "7"
